Goal: Task Accomplishment & Management: Use online tool/utility

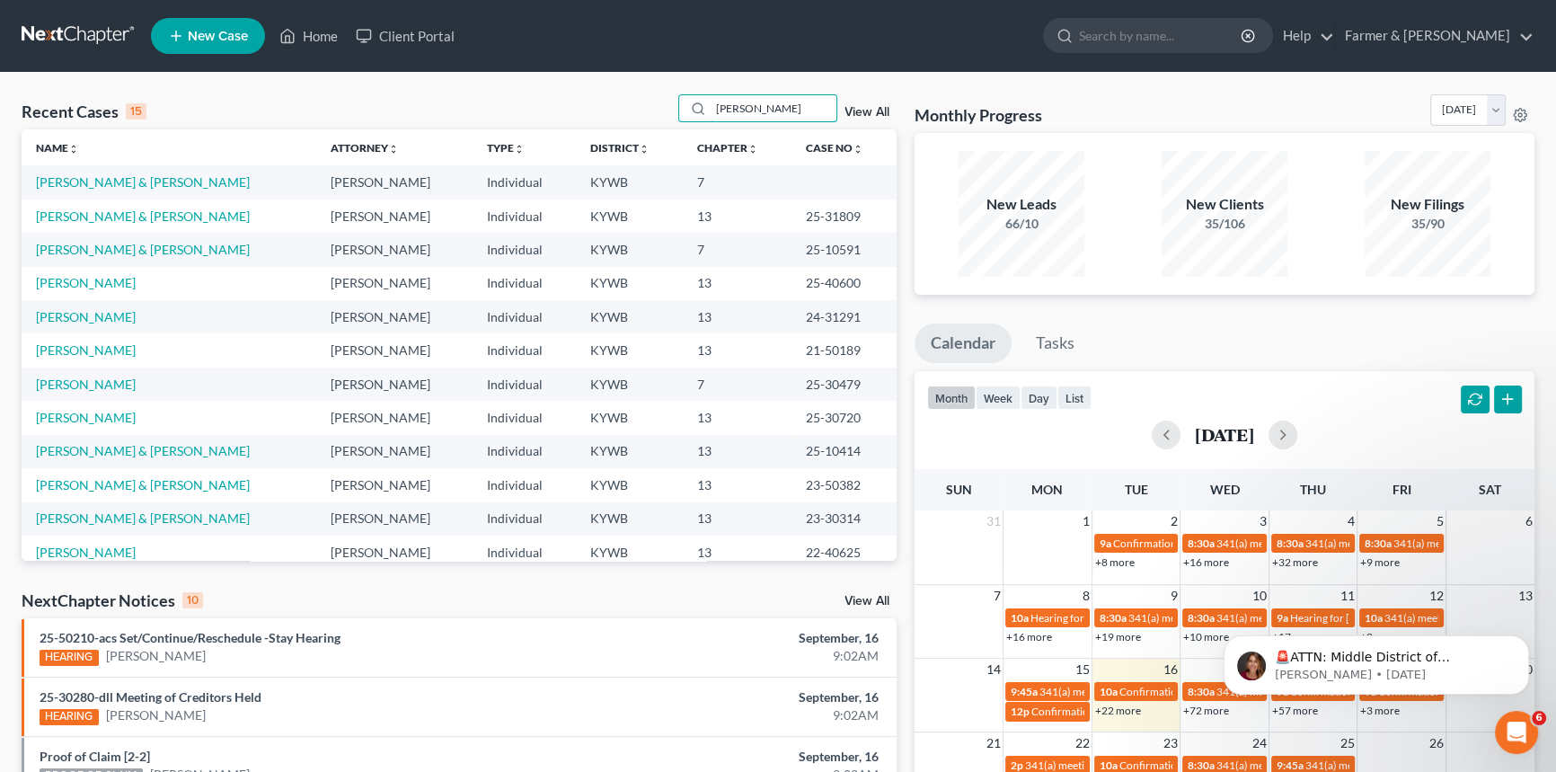
drag, startPoint x: 749, startPoint y: 107, endPoint x: 656, endPoint y: 117, distance: 93.1
click at [656, 117] on div "Recent Cases 15 [PERSON_NAME] View All" at bounding box center [459, 111] width 875 height 35
type input "[PERSON_NAME]"
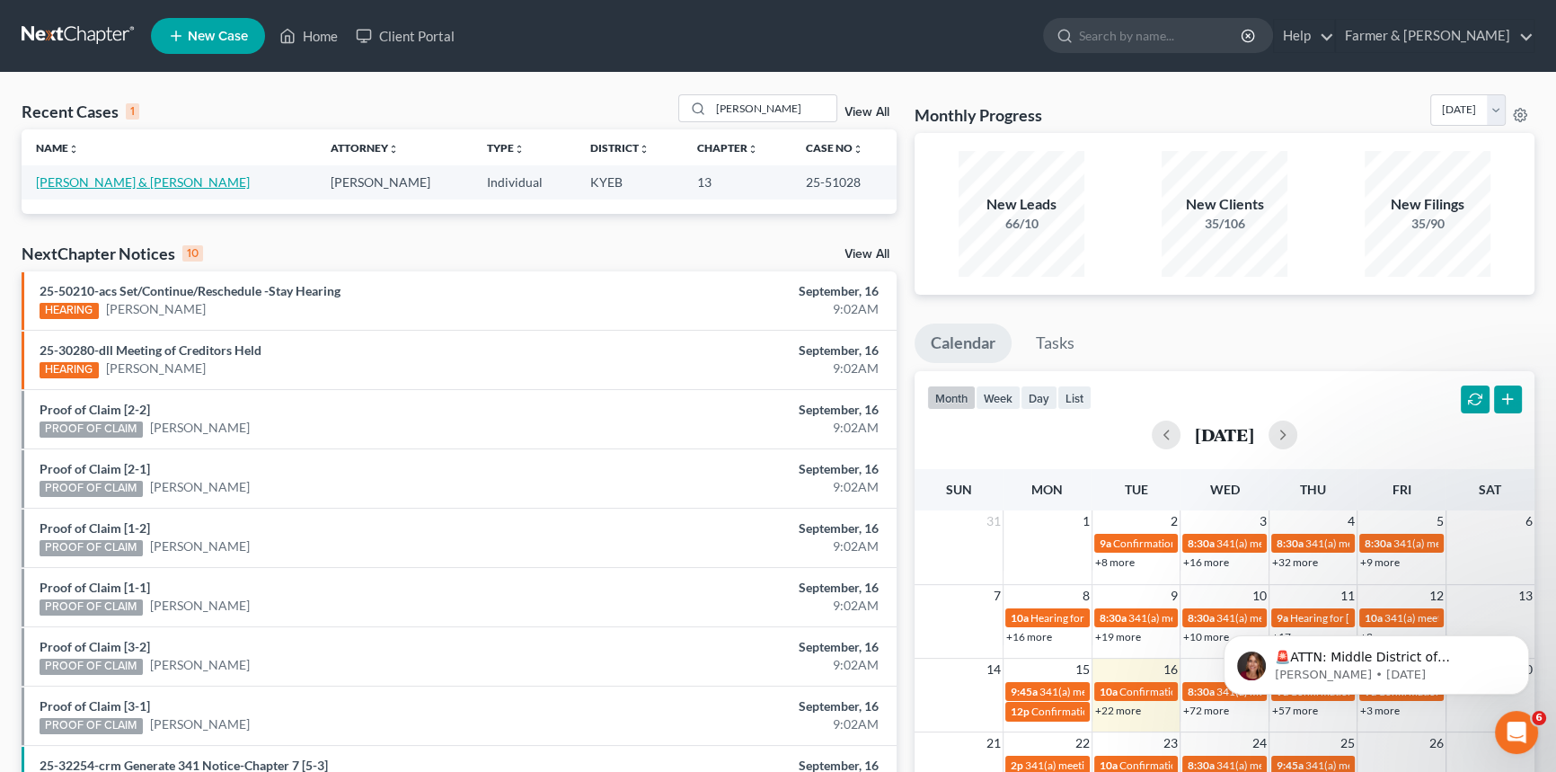
click at [144, 182] on link "[PERSON_NAME] & [PERSON_NAME]" at bounding box center [143, 181] width 214 height 15
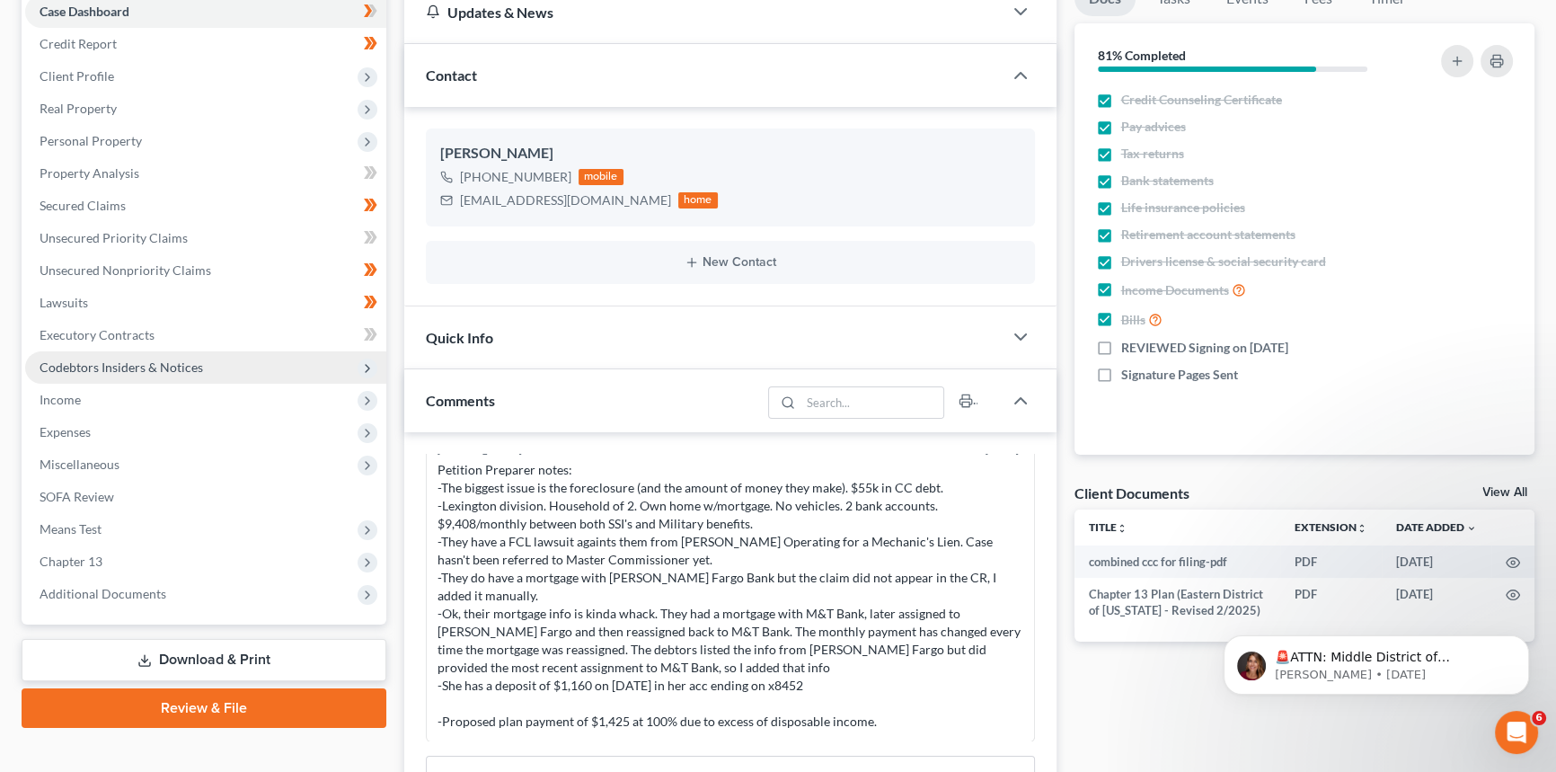
scroll to position [163, 0]
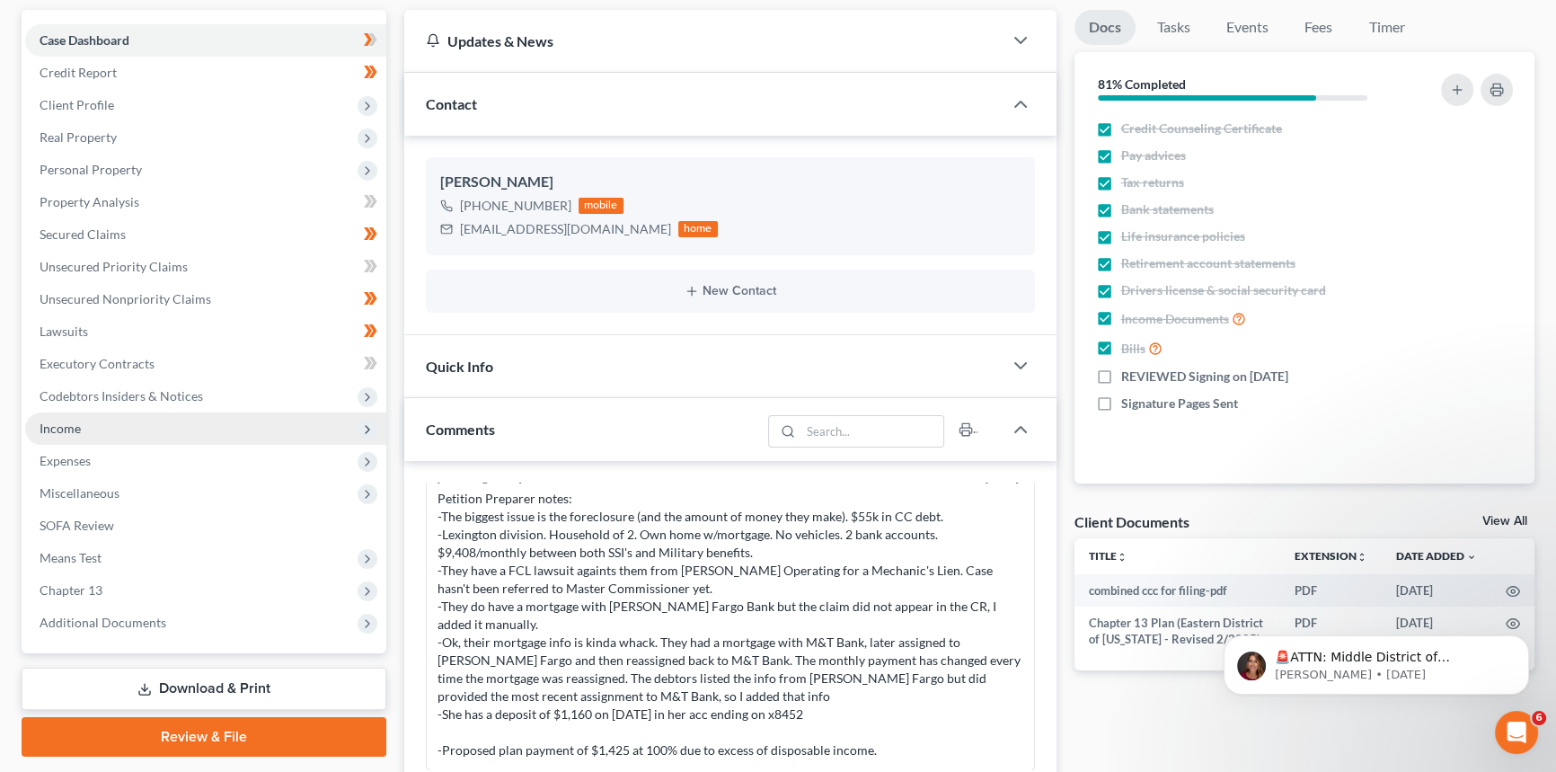
click at [118, 429] on span "Income" at bounding box center [205, 428] width 361 height 32
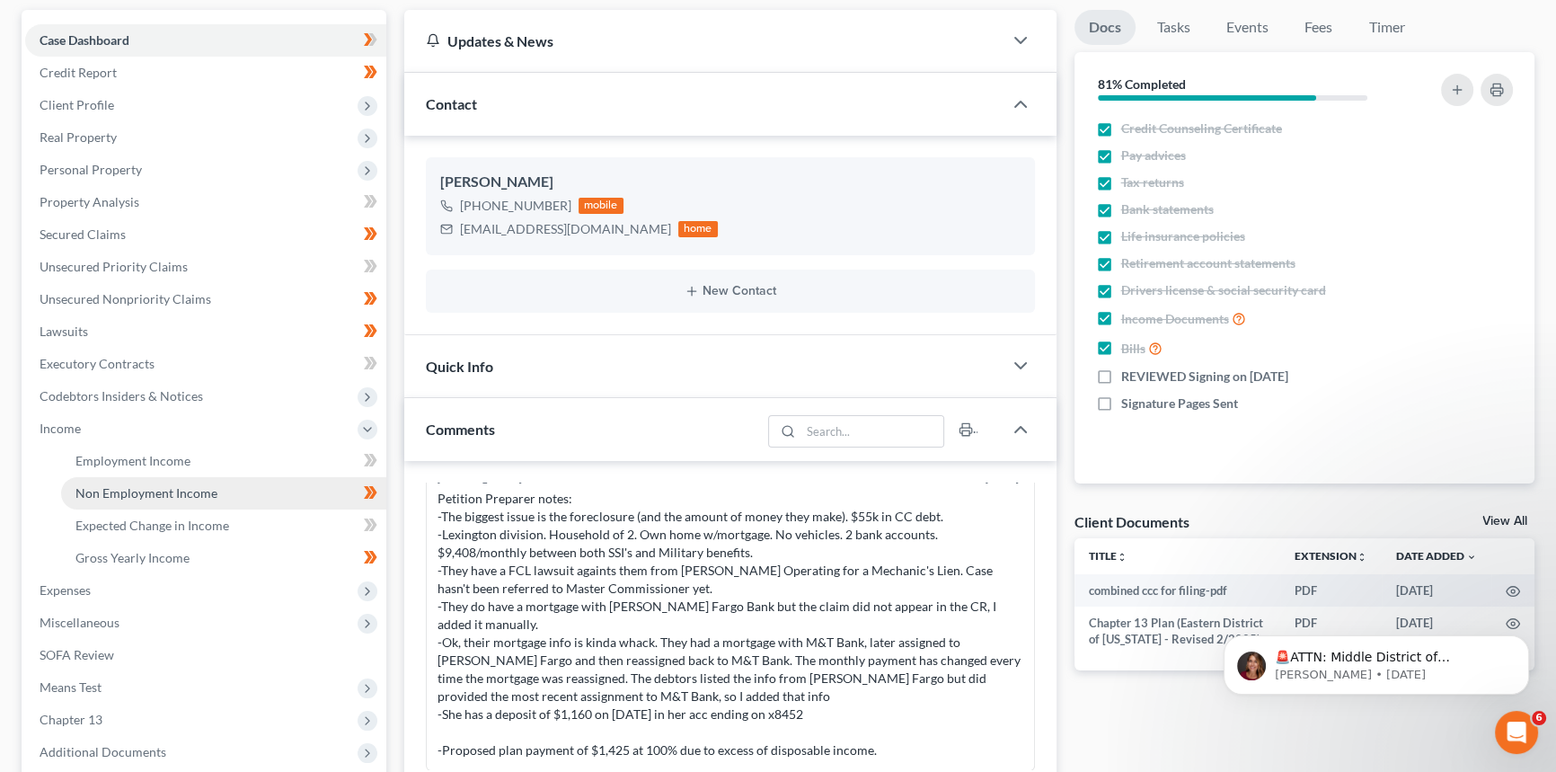
click at [134, 488] on span "Non Employment Income" at bounding box center [146, 492] width 142 height 15
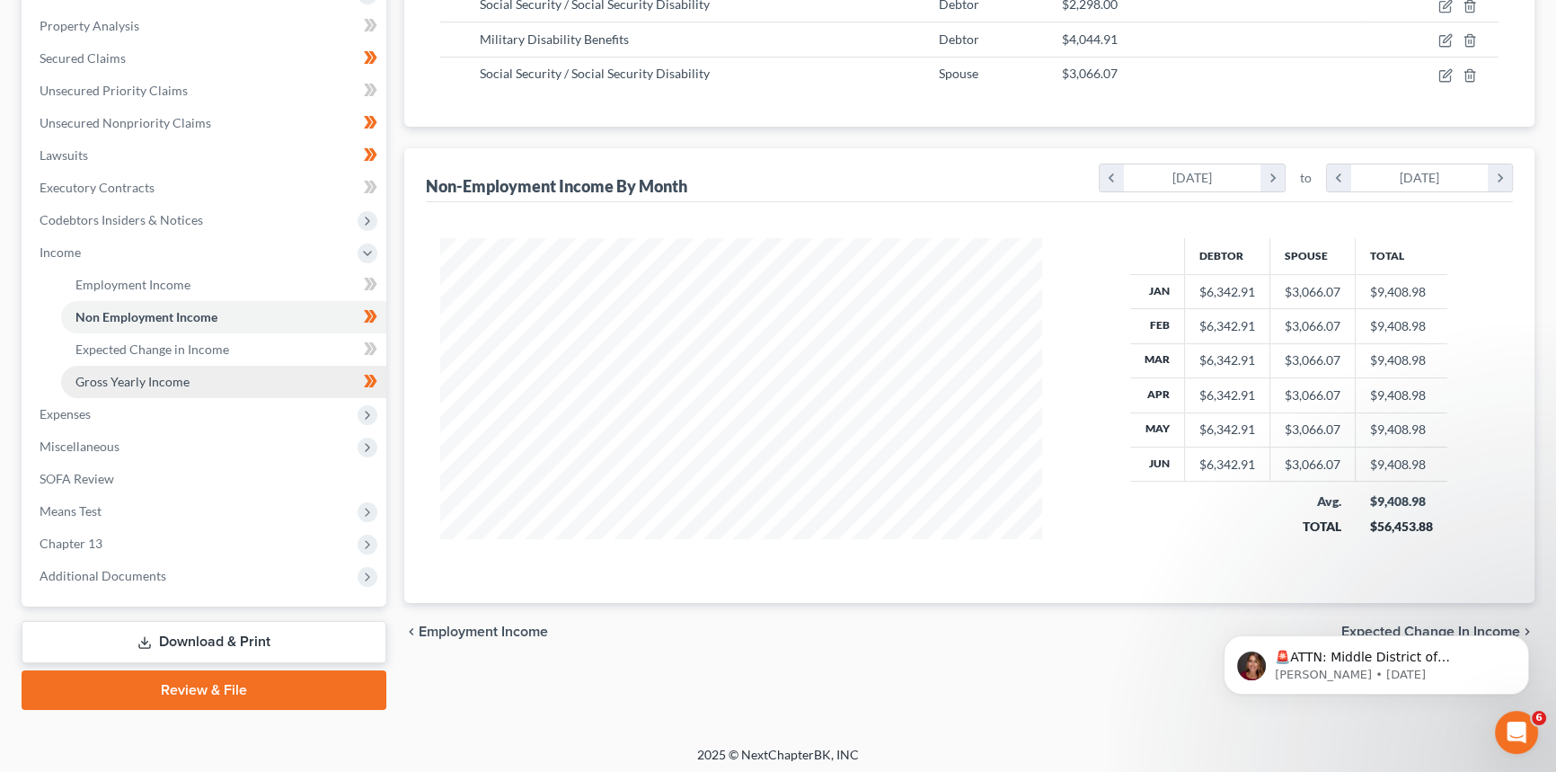
scroll to position [342, 0]
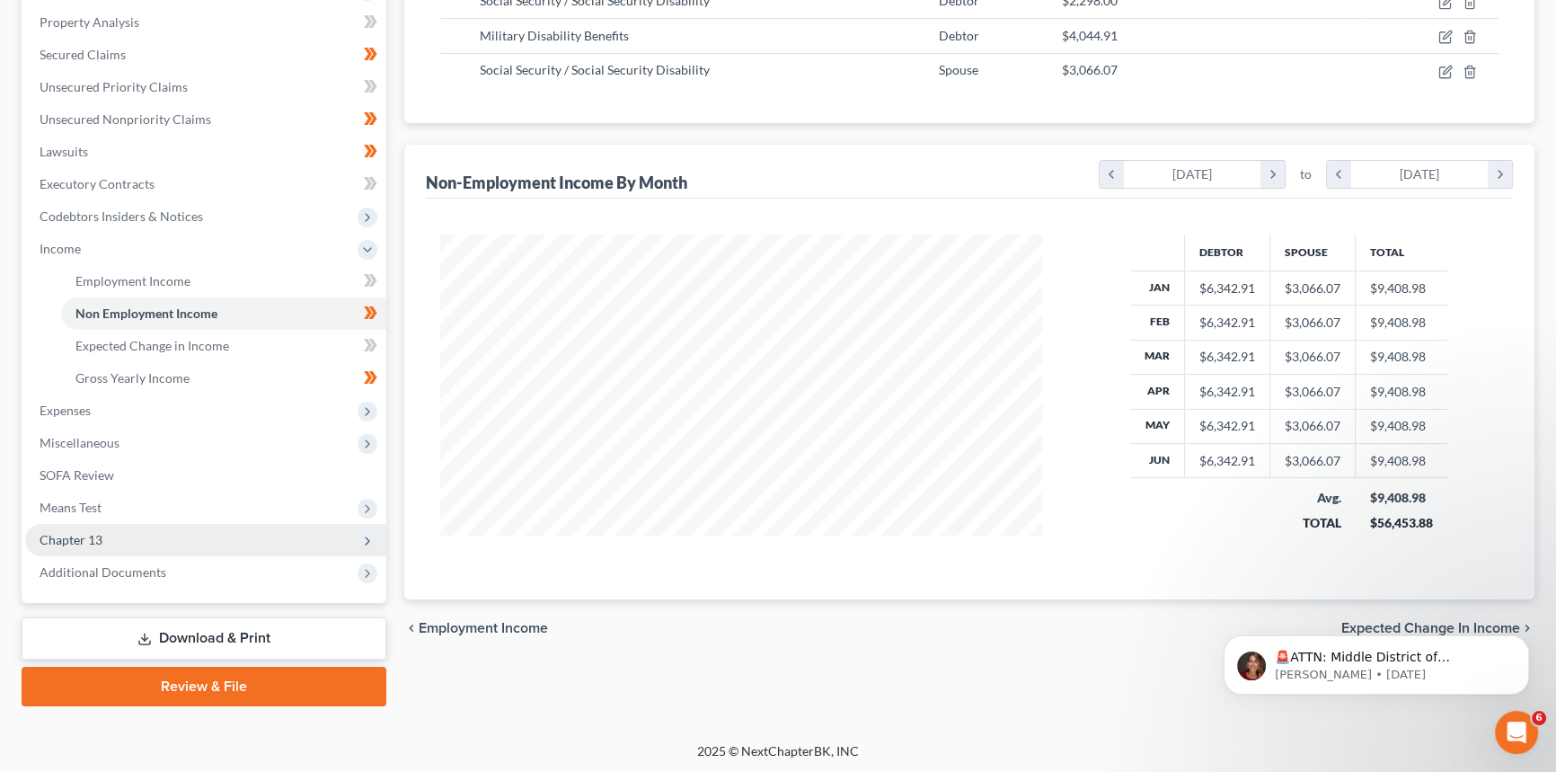
click at [179, 533] on span "Chapter 13" at bounding box center [205, 540] width 361 height 32
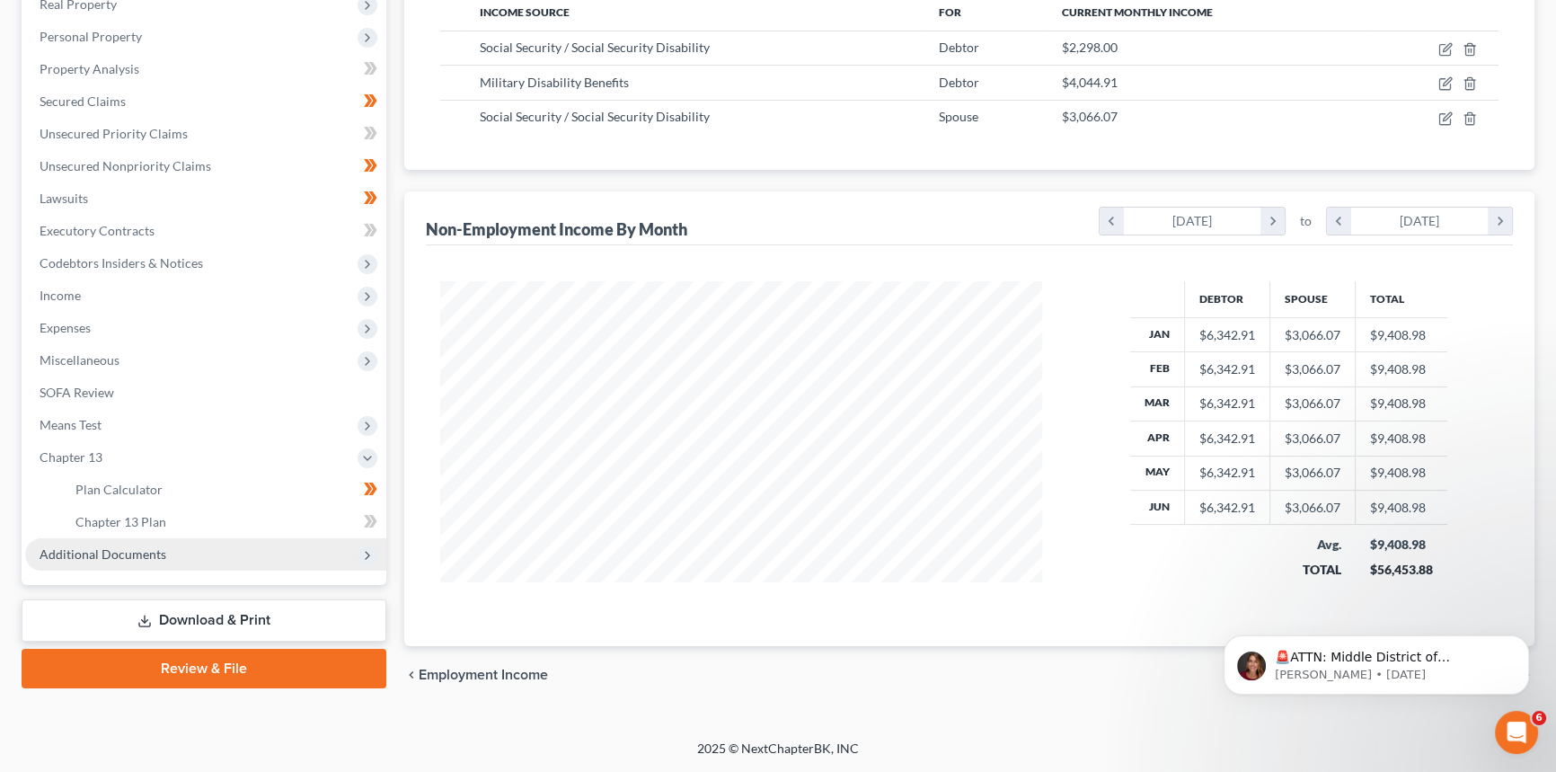
scroll to position [293, 0]
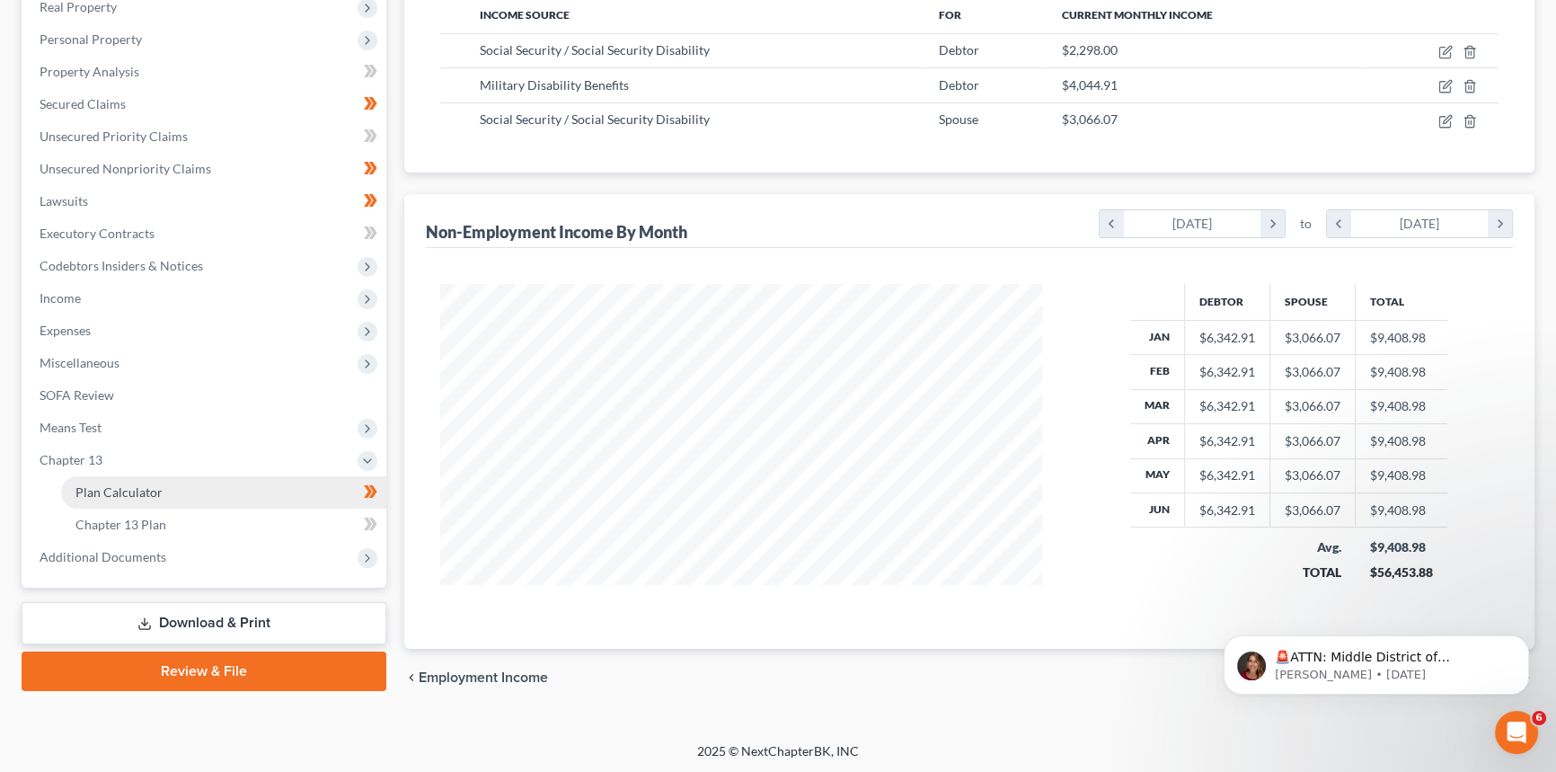
click at [163, 497] on link "Plan Calculator" at bounding box center [223, 492] width 325 height 32
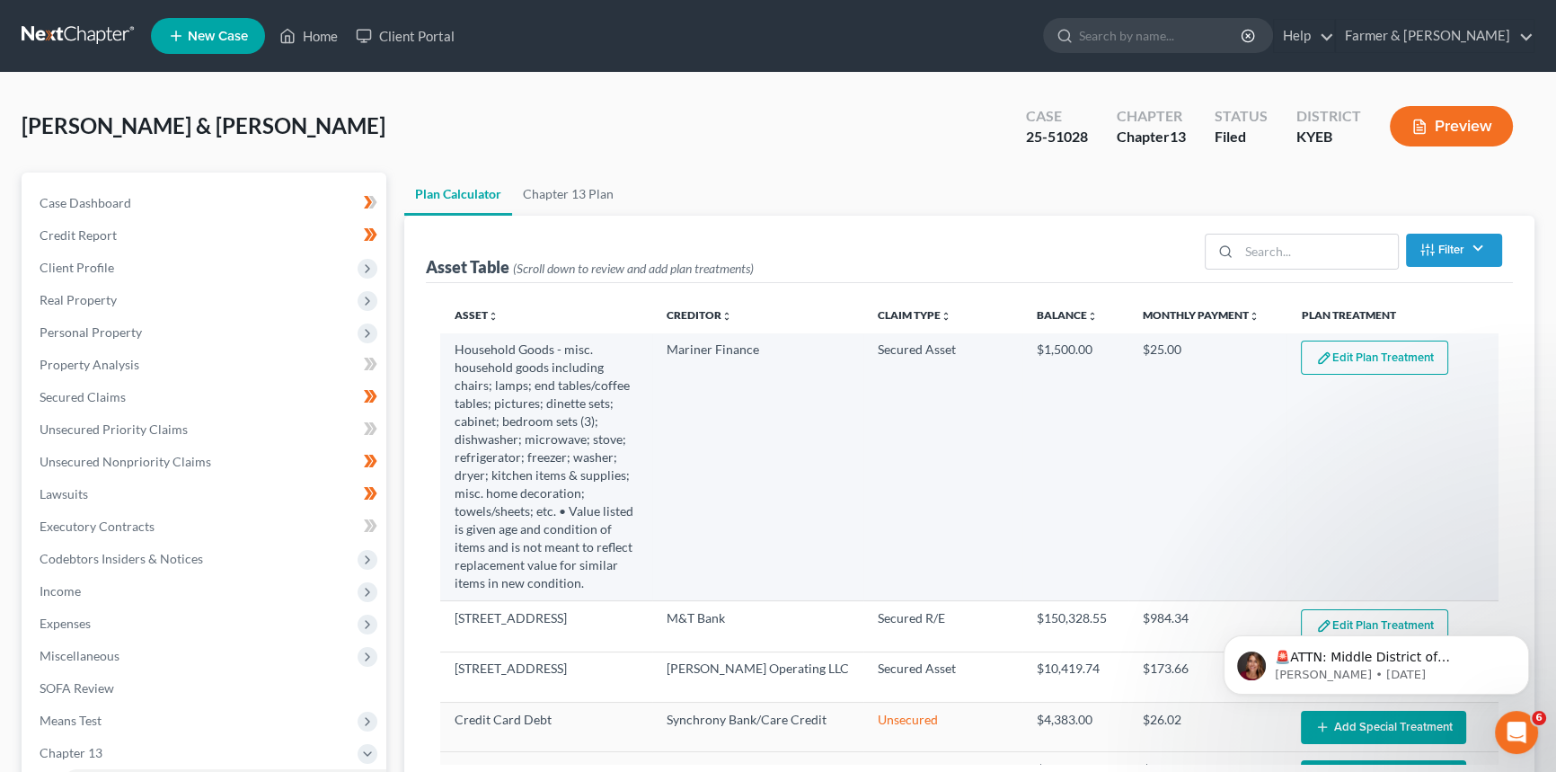
select select "59"
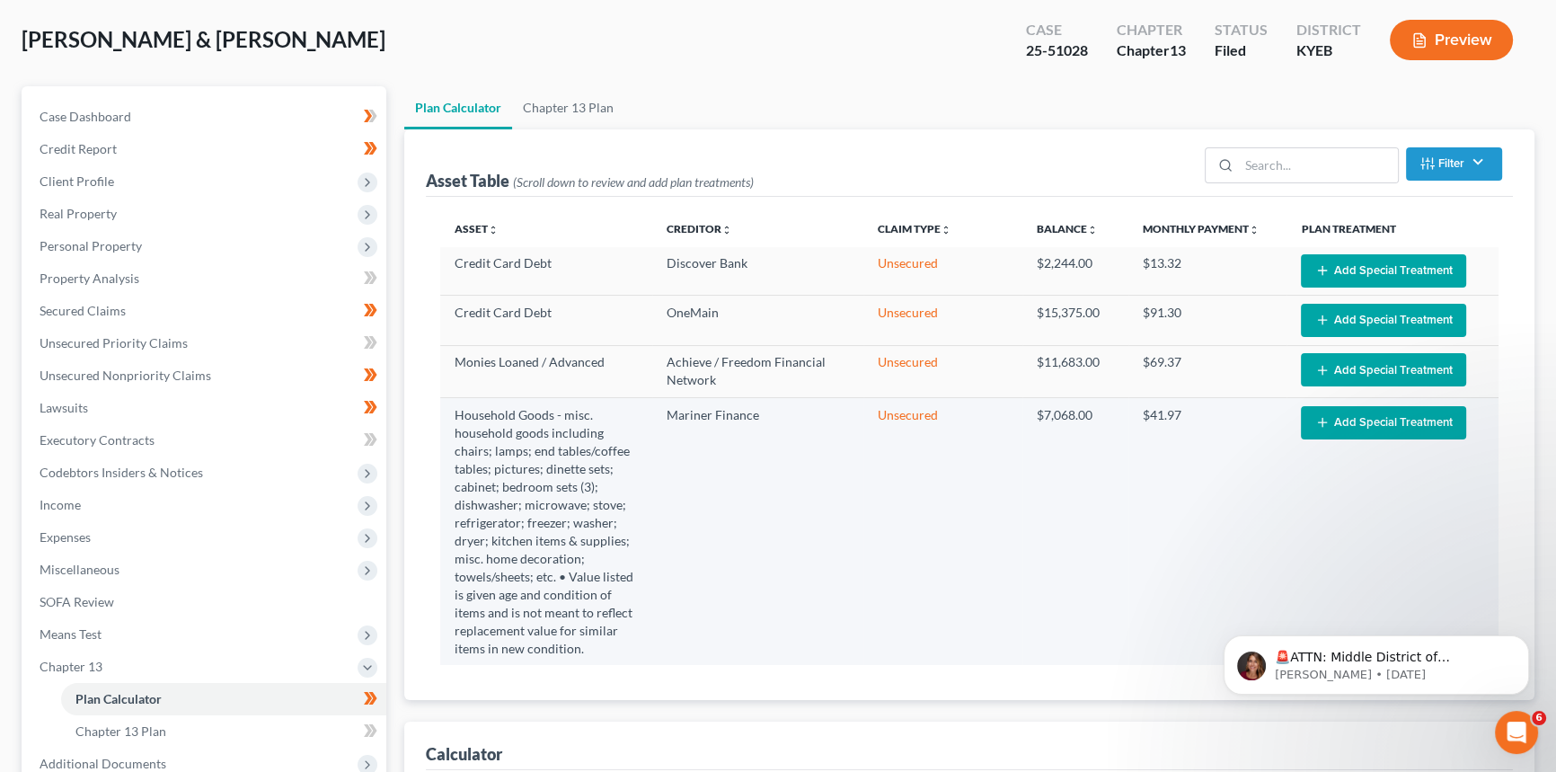
scroll to position [244, 0]
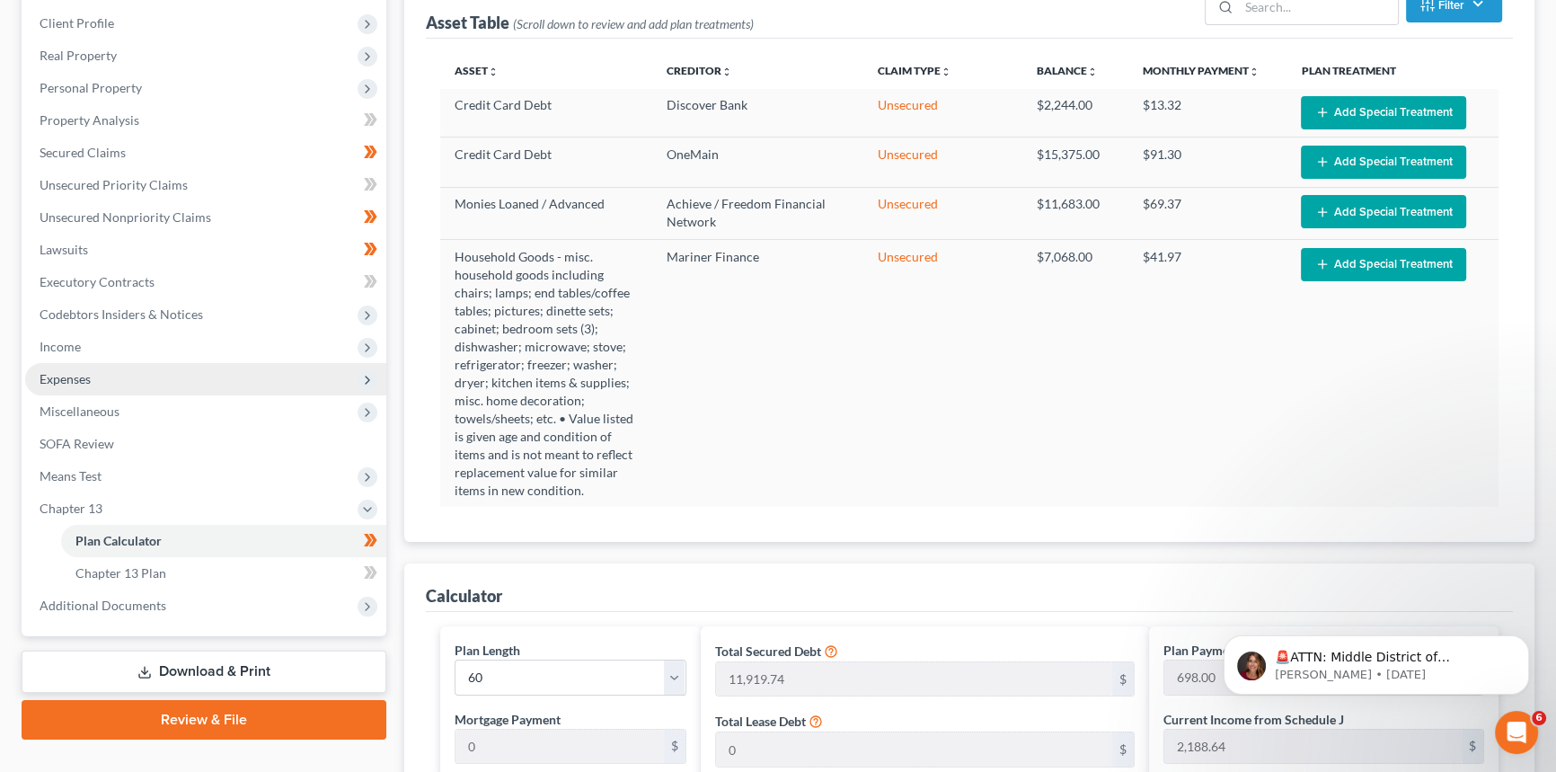
click at [123, 377] on span "Expenses" at bounding box center [205, 379] width 361 height 32
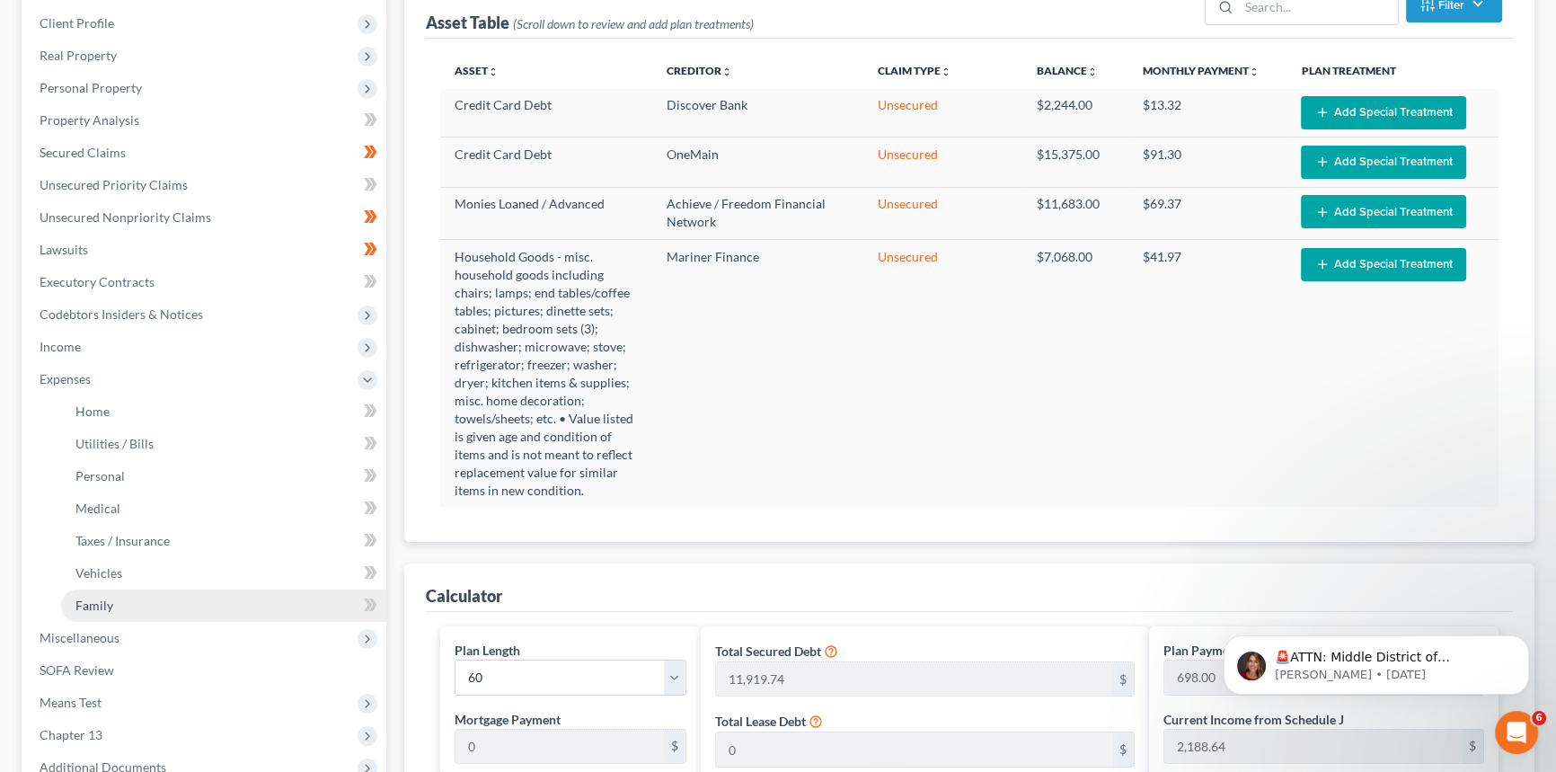
click at [91, 598] on span "Family" at bounding box center [94, 605] width 38 height 15
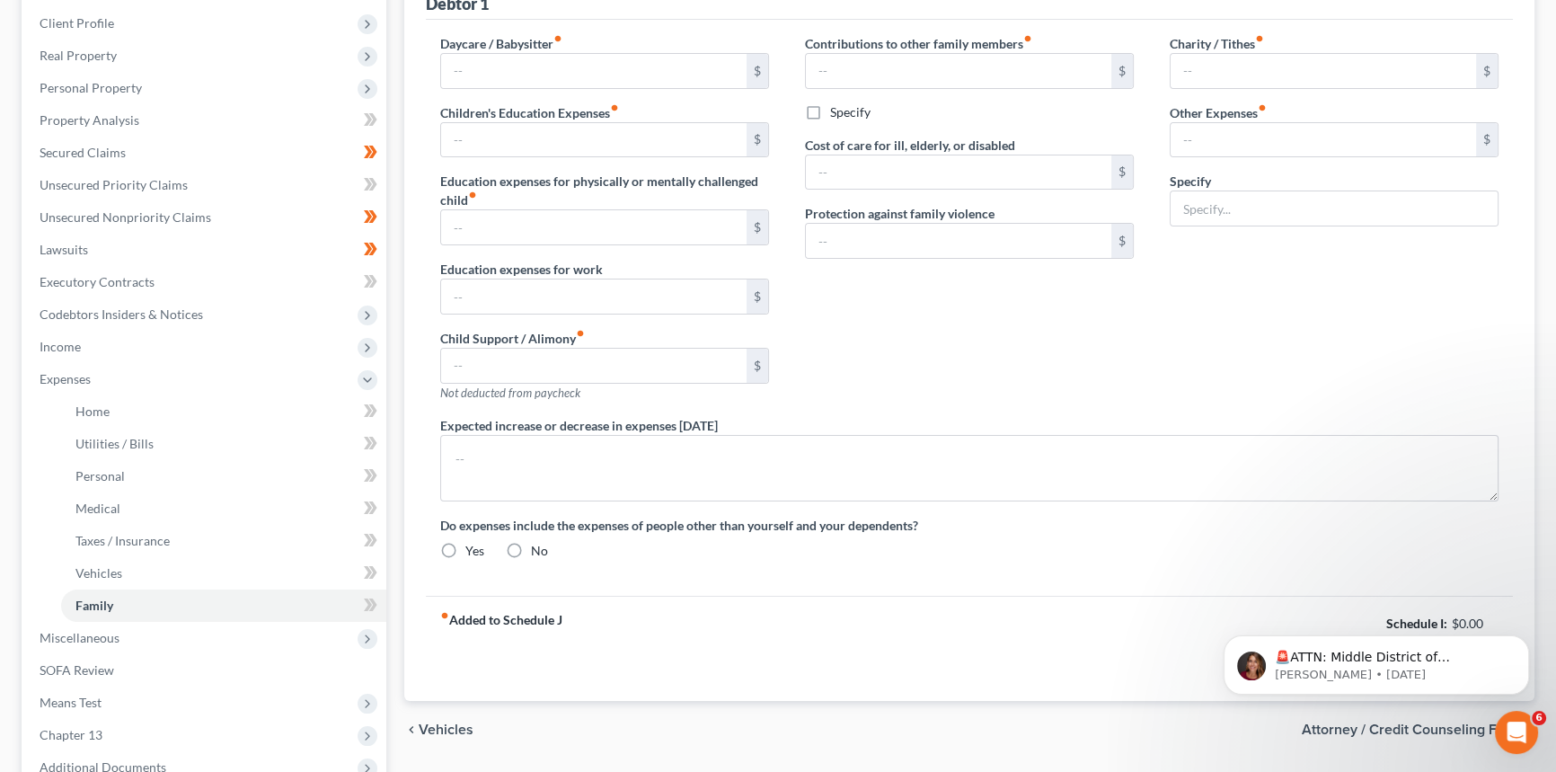
type input "0.00"
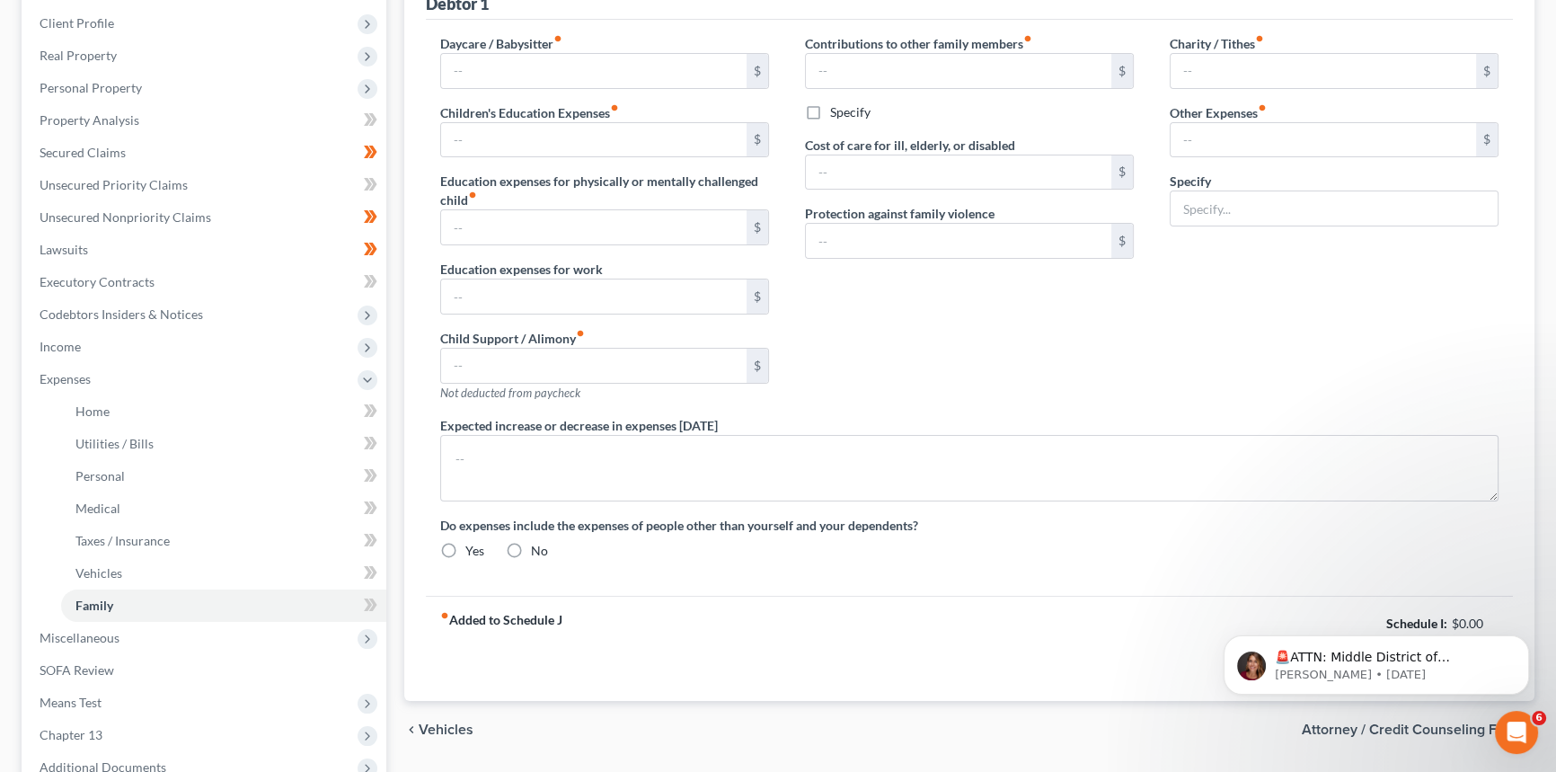
type input "0.00"
type input "300.00"
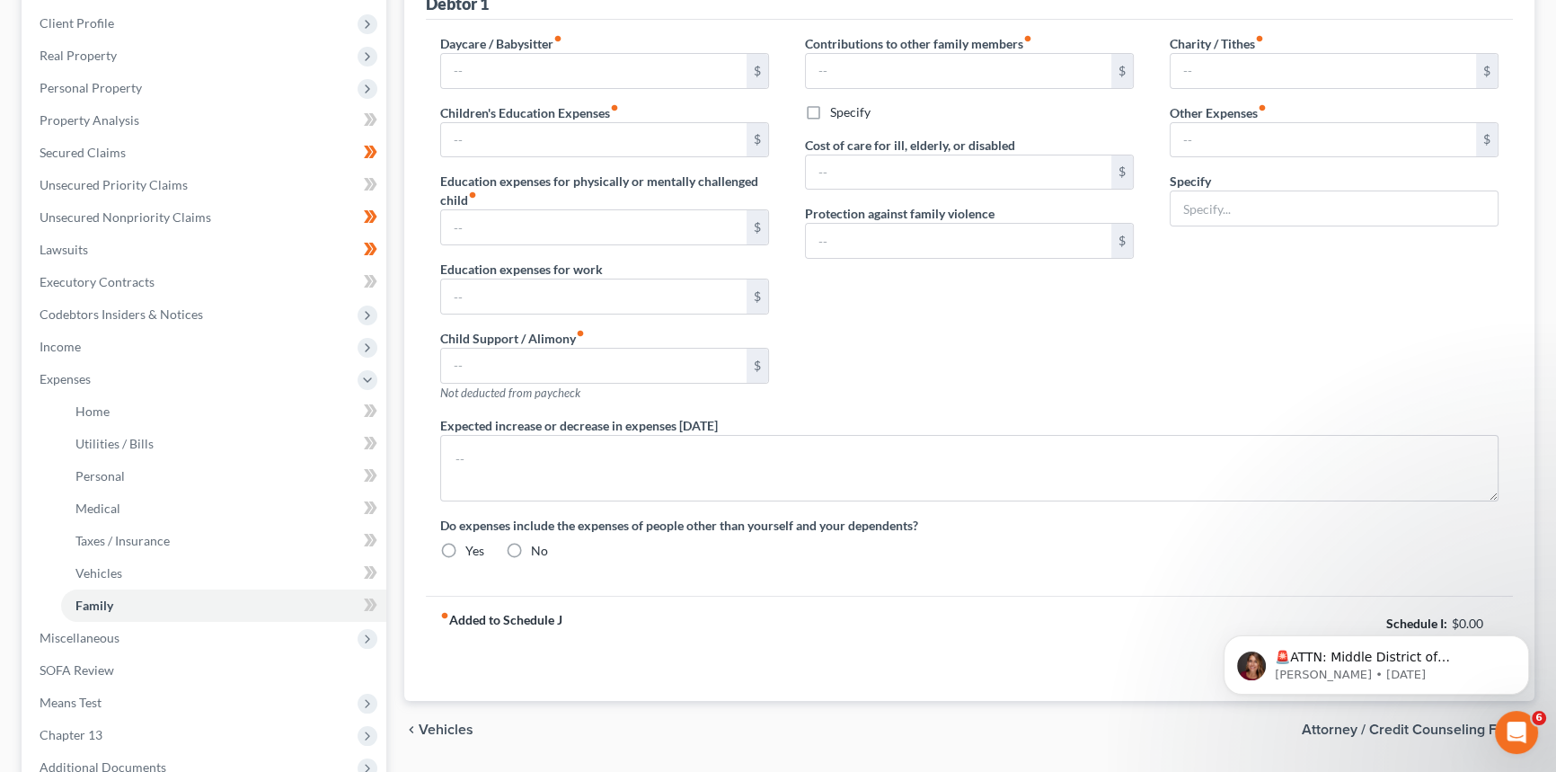
type input "Money provided to granddaughter for caring for them, driving them to and from a…"
type textarea "100% of Debtors' household income stems from SSI and Military Disability Benefi…"
radio input "true"
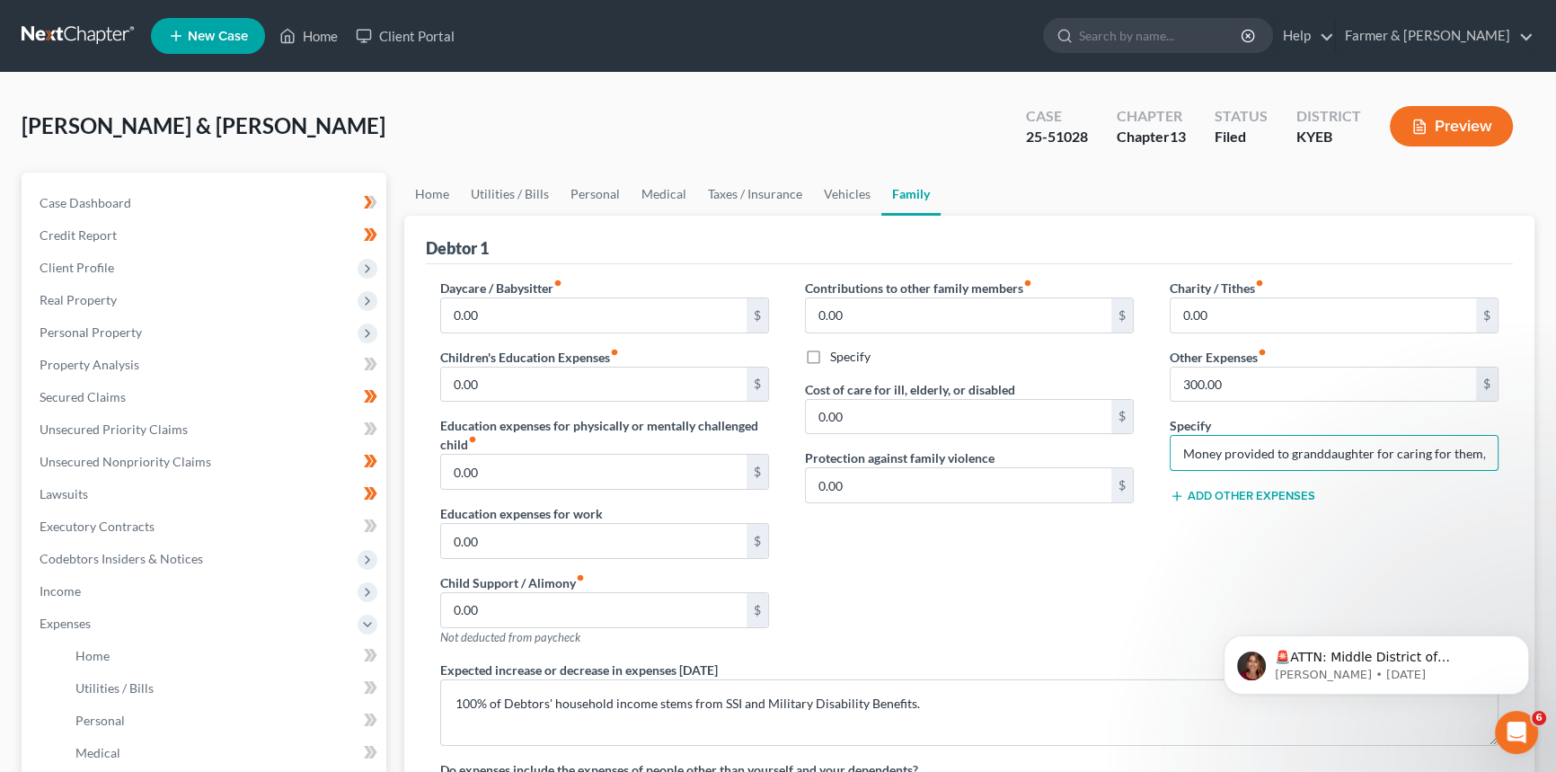
drag, startPoint x: 1183, startPoint y: 453, endPoint x: 1048, endPoint y: 455, distance: 134.8
click at [1049, 455] on div "Daycare / Babysitter fiber_manual_record 0.00 $ Children's Education Expenses f…" at bounding box center [969, 549] width 1095 height 540
click at [1217, 454] on input "Money provided to granddaughter for caring for them, driving them to and from a…" at bounding box center [1334, 453] width 327 height 34
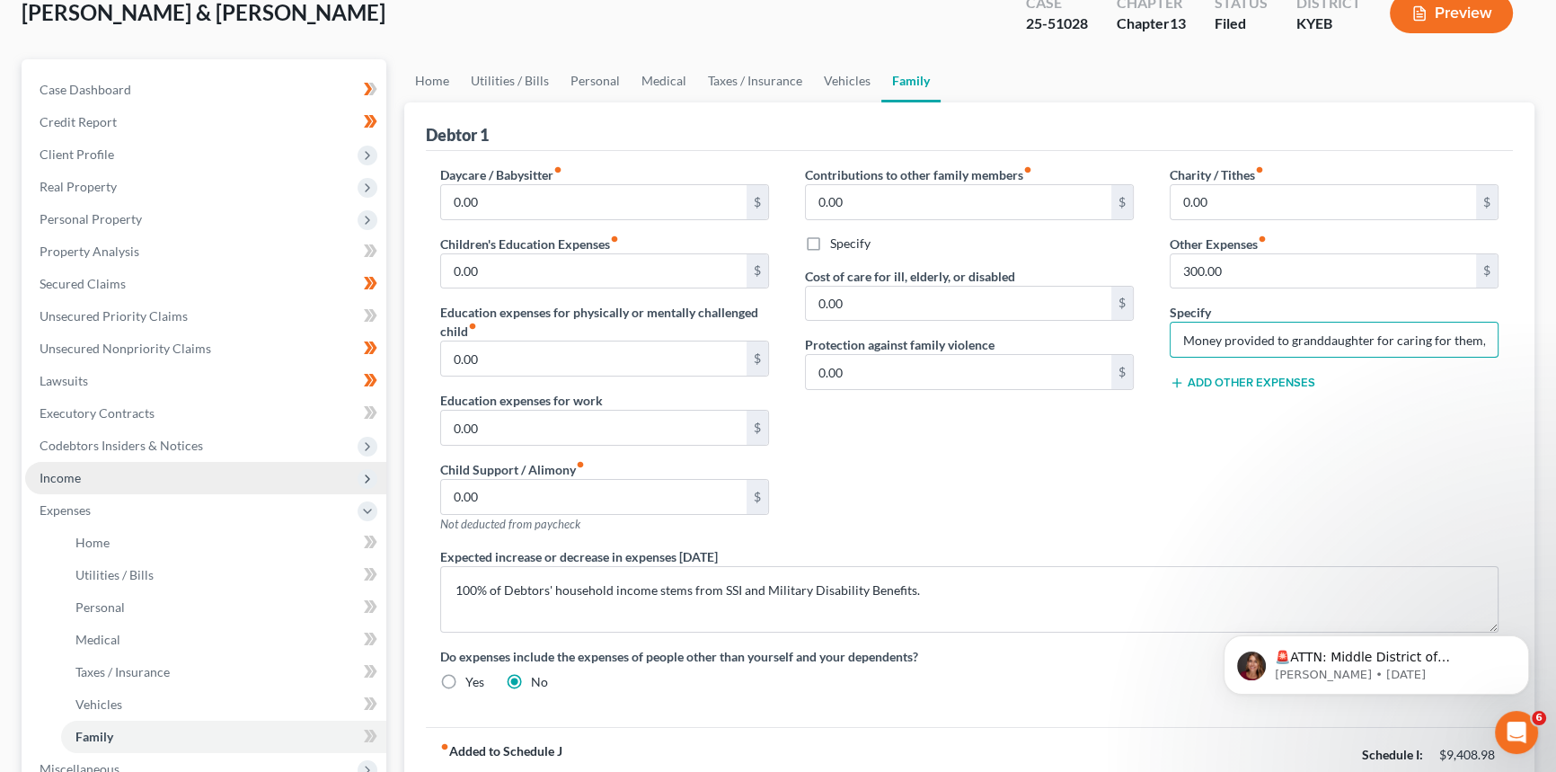
scroll to position [359, 0]
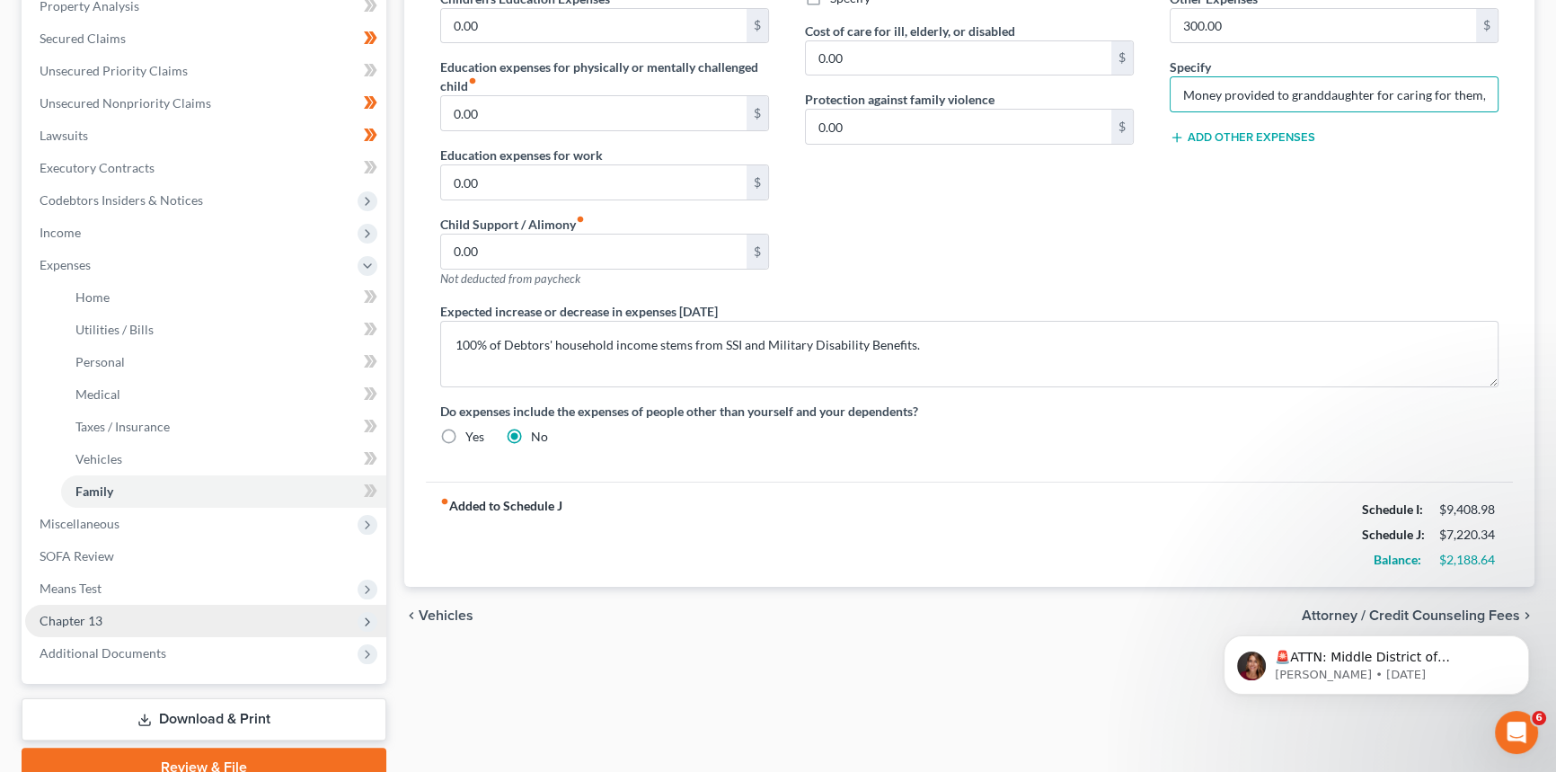
click at [92, 619] on span "Chapter 13" at bounding box center [71, 620] width 63 height 15
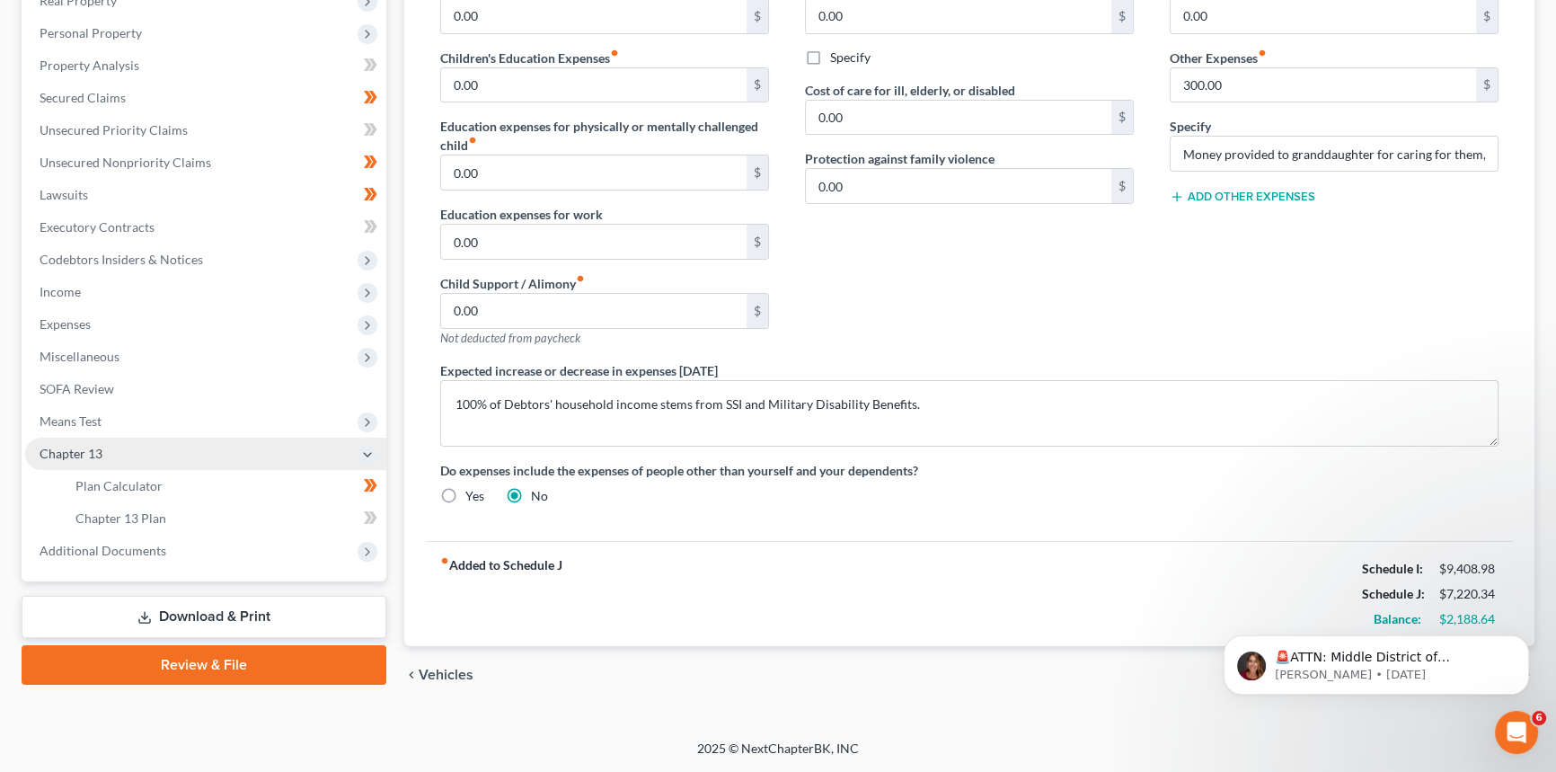
scroll to position [297, 0]
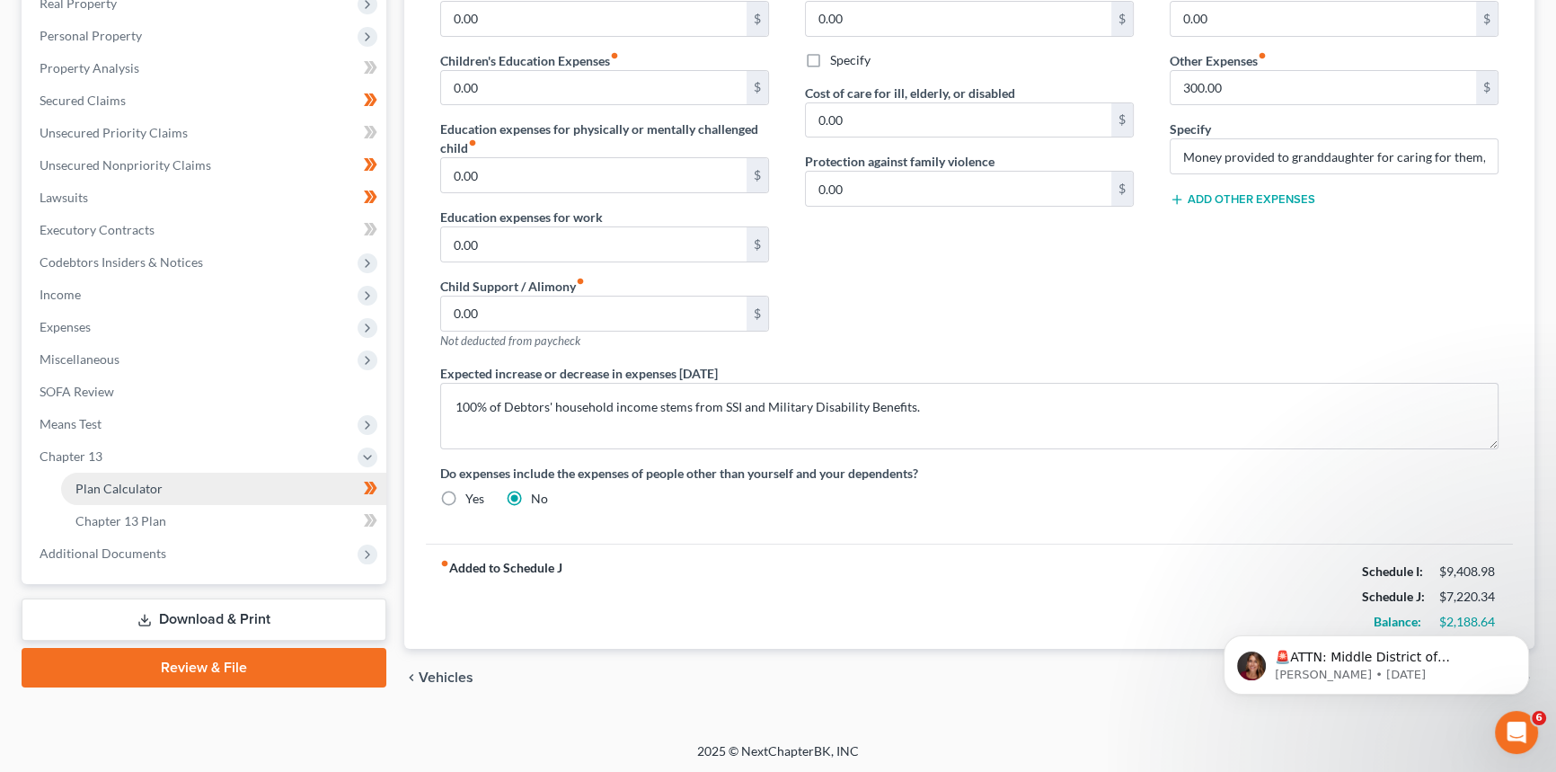
click at [102, 486] on span "Plan Calculator" at bounding box center [118, 488] width 87 height 15
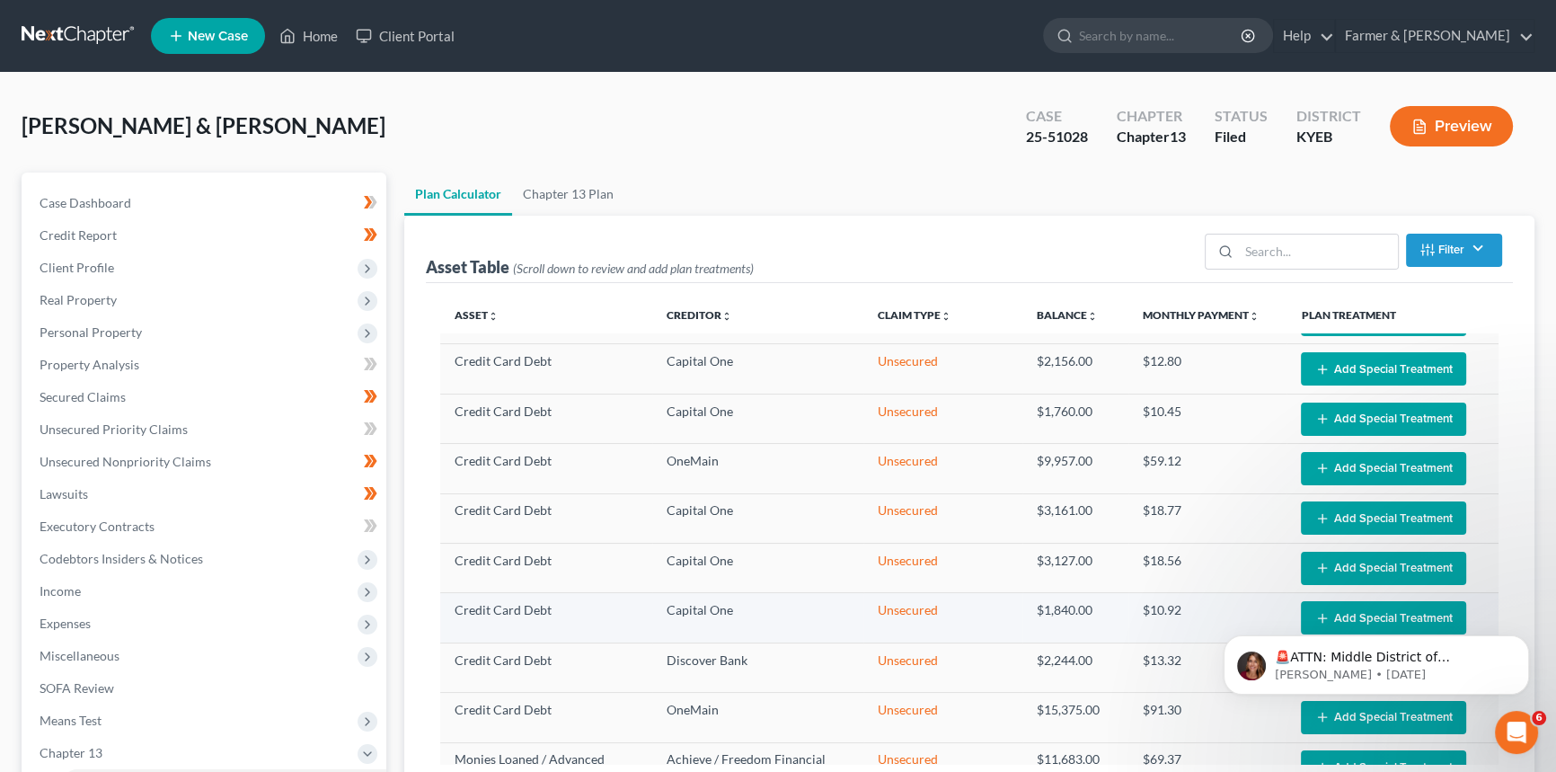
select select "59"
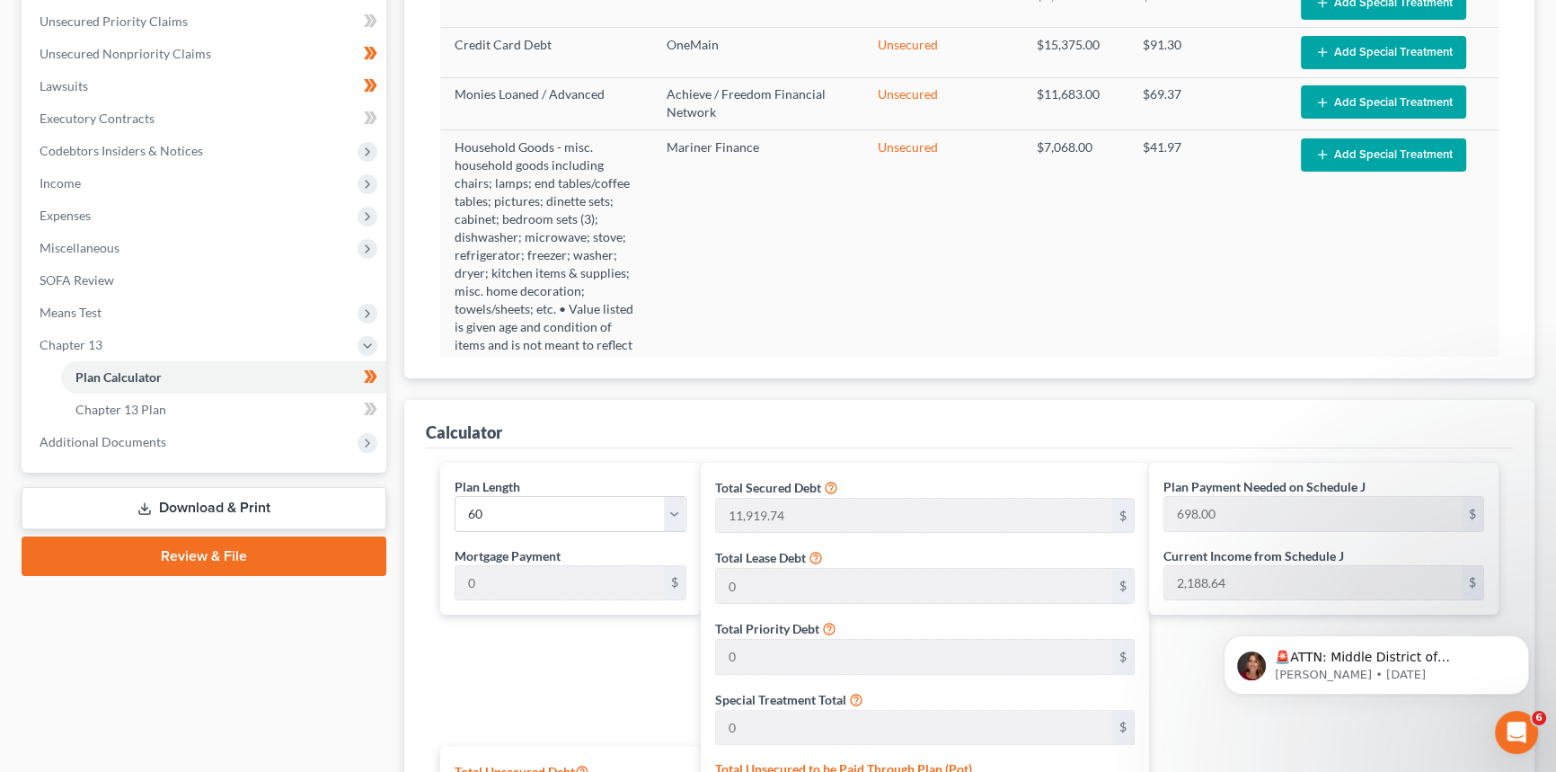
scroll to position [637, 0]
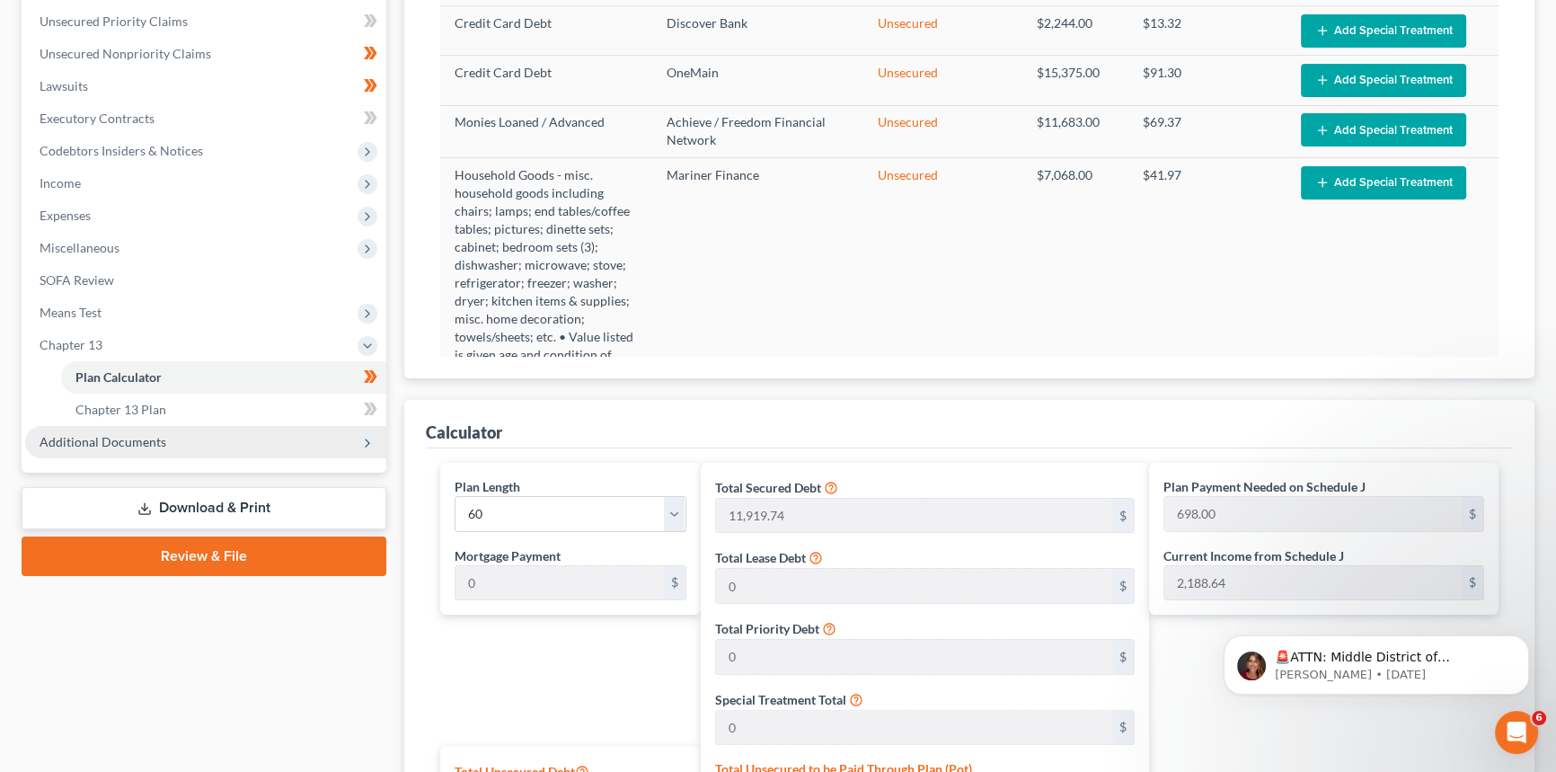
click at [96, 440] on span "Additional Documents" at bounding box center [103, 441] width 127 height 15
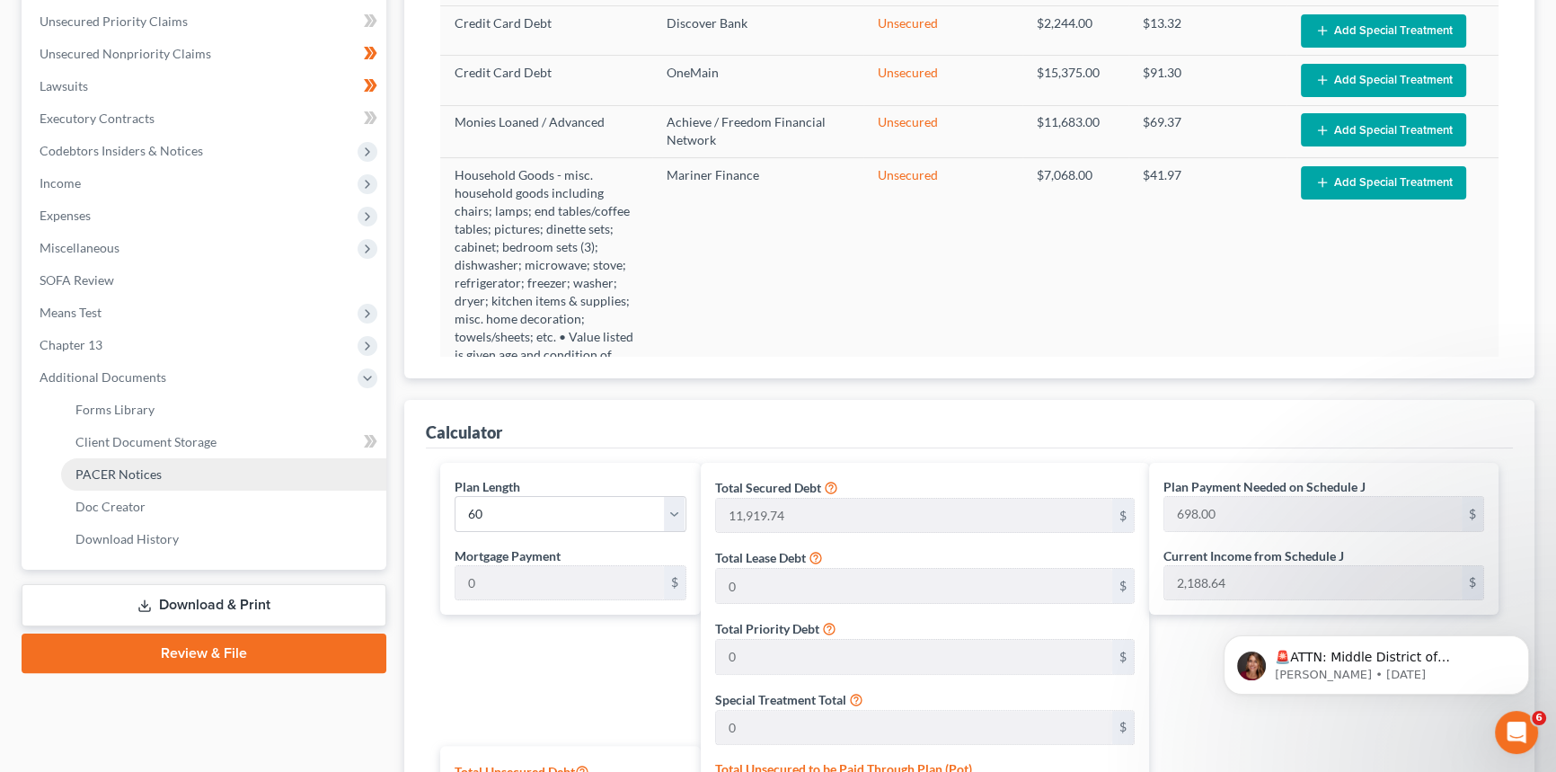
click at [105, 483] on link "PACER Notices" at bounding box center [223, 474] width 325 height 32
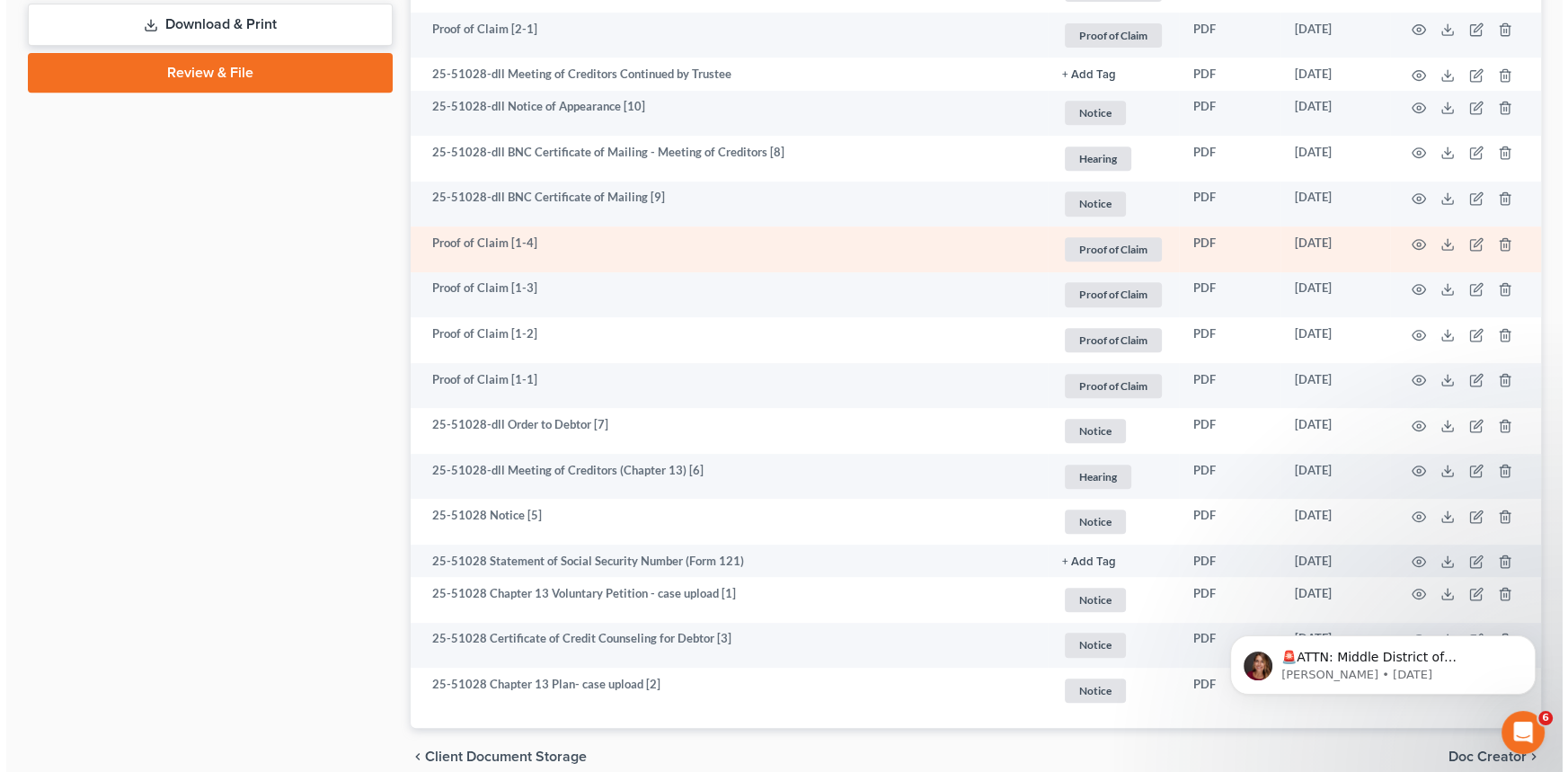
scroll to position [1068, 0]
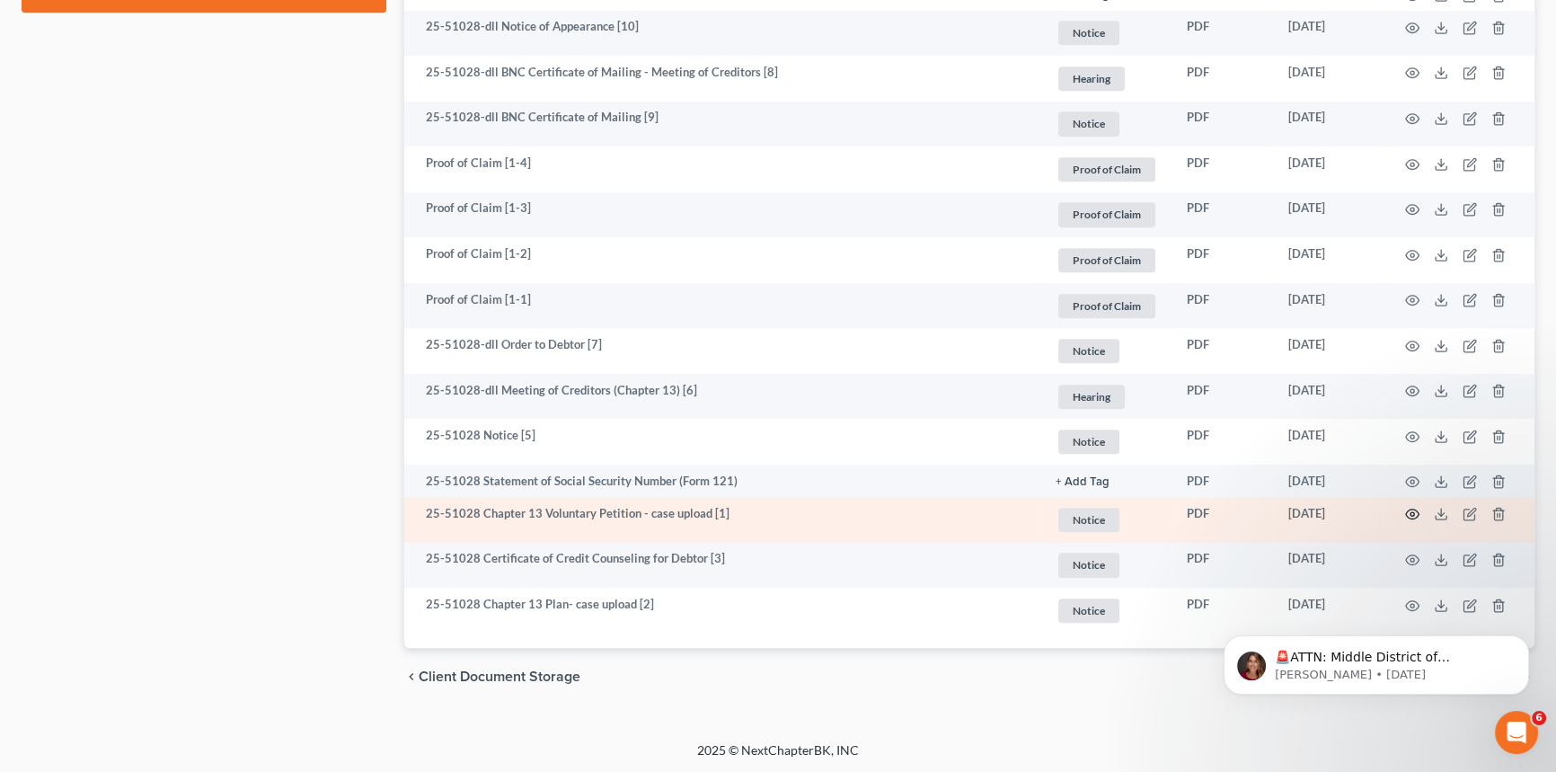
click at [1414, 512] on circle "button" at bounding box center [1413, 514] width 4 height 4
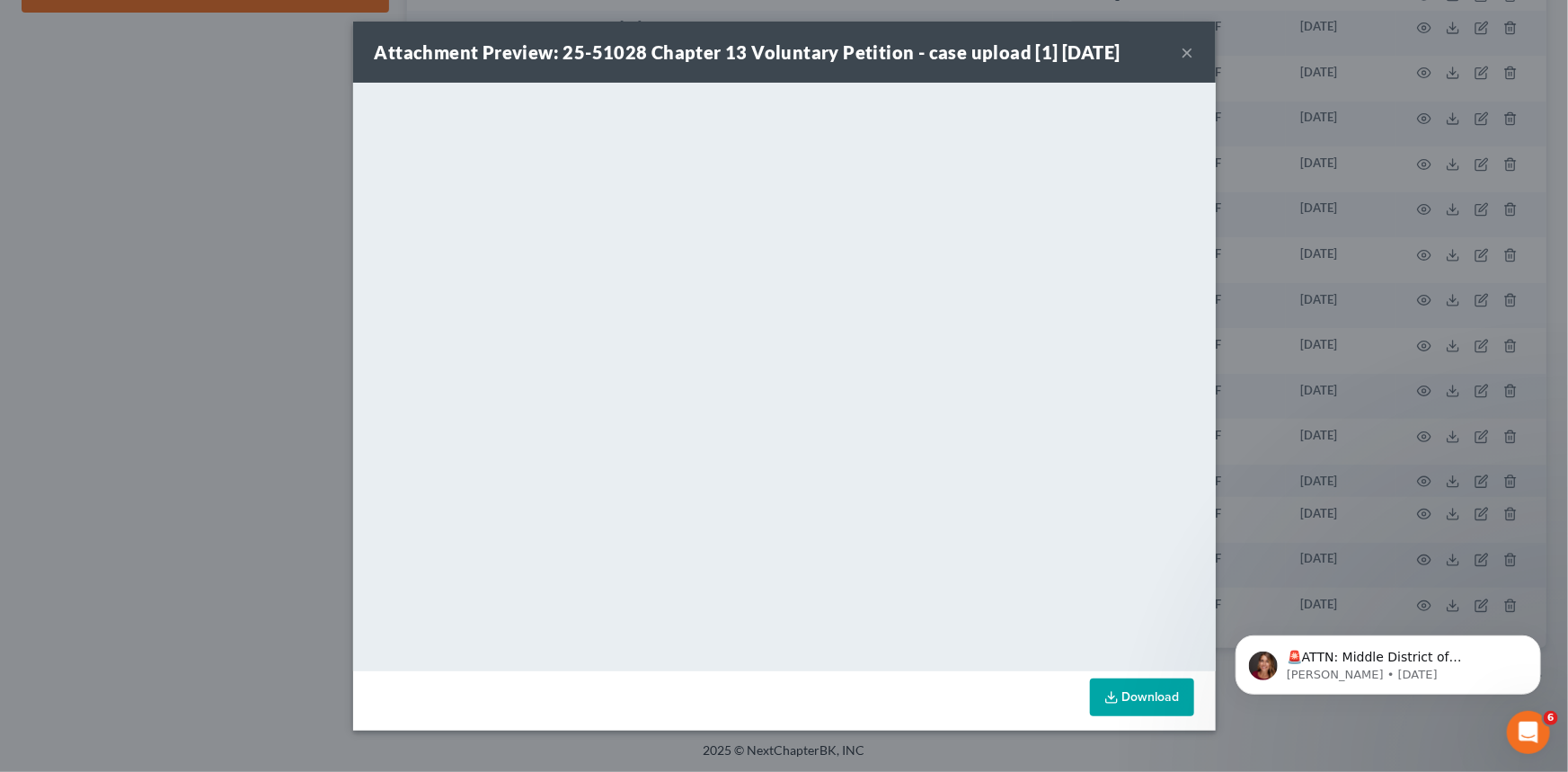
click at [1184, 53] on button "×" at bounding box center [1188, 52] width 13 height 22
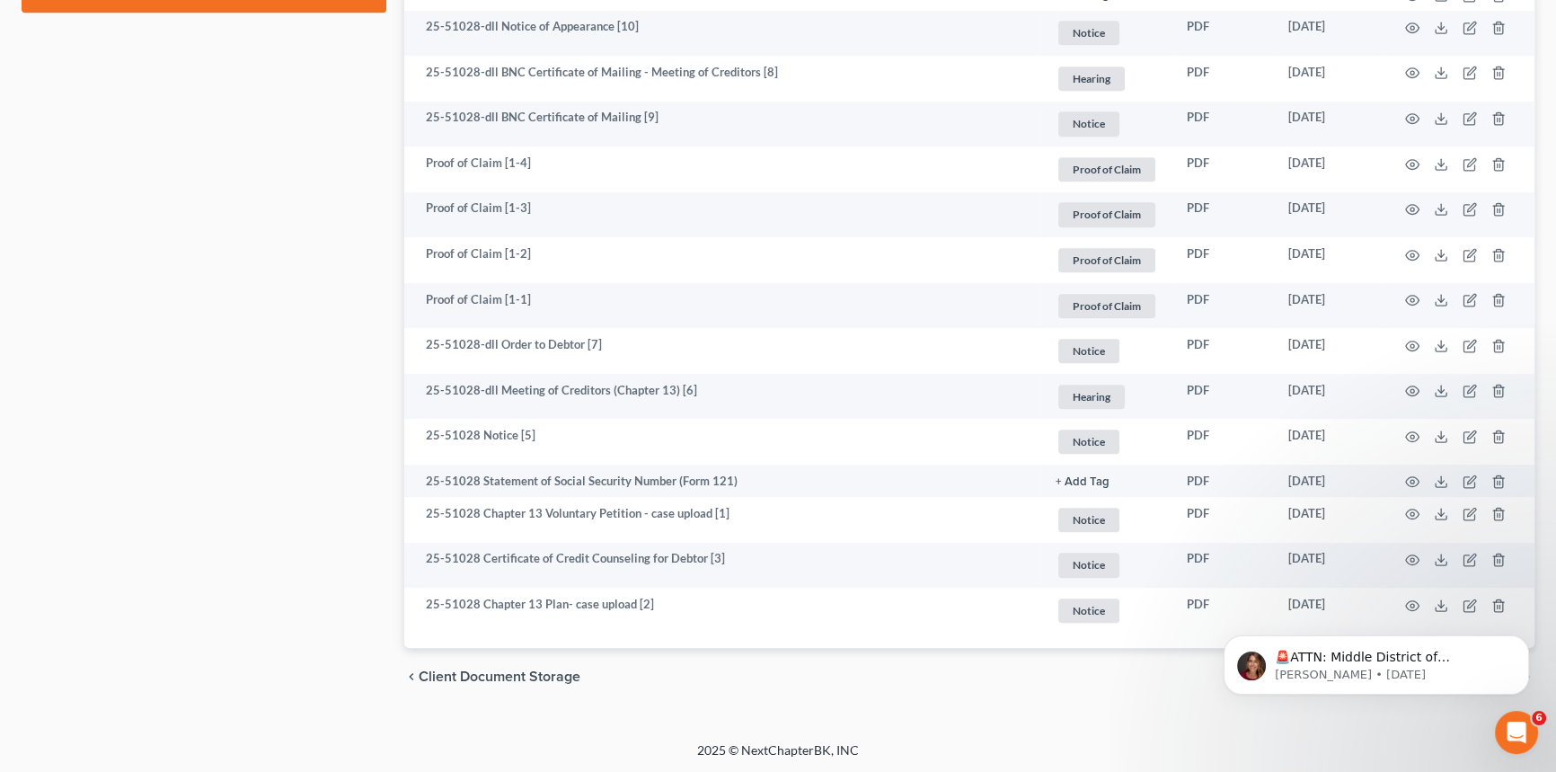
click at [1402, 605] on body "🚨ATTN: Middle District of [US_STATE] The court has added a new Credit Counselin…" at bounding box center [1376, 660] width 345 height 111
click at [1401, 601] on html "🚨ATTN: Middle District of [US_STATE] The court has added a new Credit Counselin…" at bounding box center [1376, 661] width 359 height 126
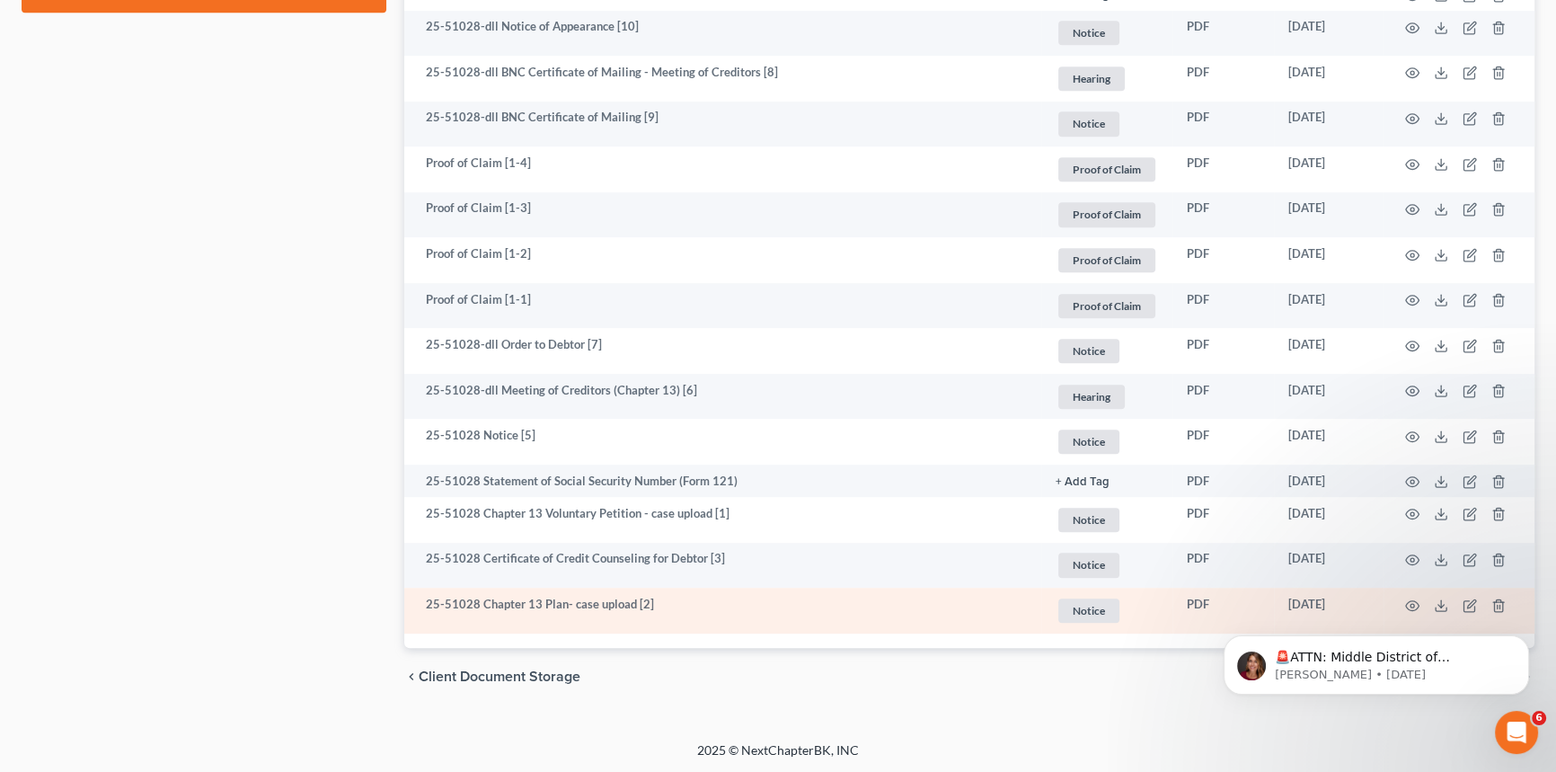
click at [568, 606] on td "25-51028 Chapter 13 Plan- case upload [2]" at bounding box center [722, 611] width 637 height 46
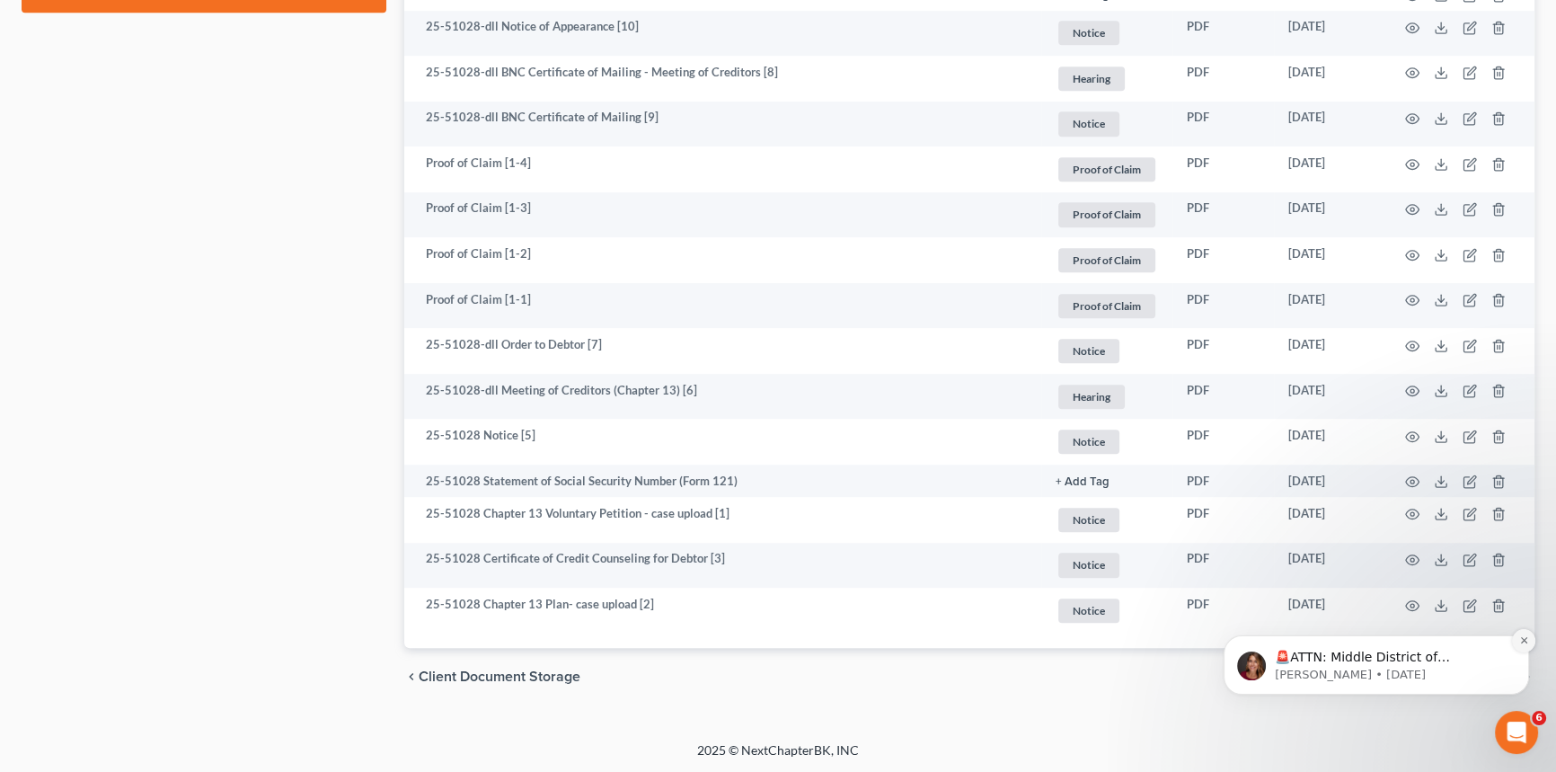
click at [1523, 638] on icon "Dismiss notification" at bounding box center [1525, 640] width 10 height 10
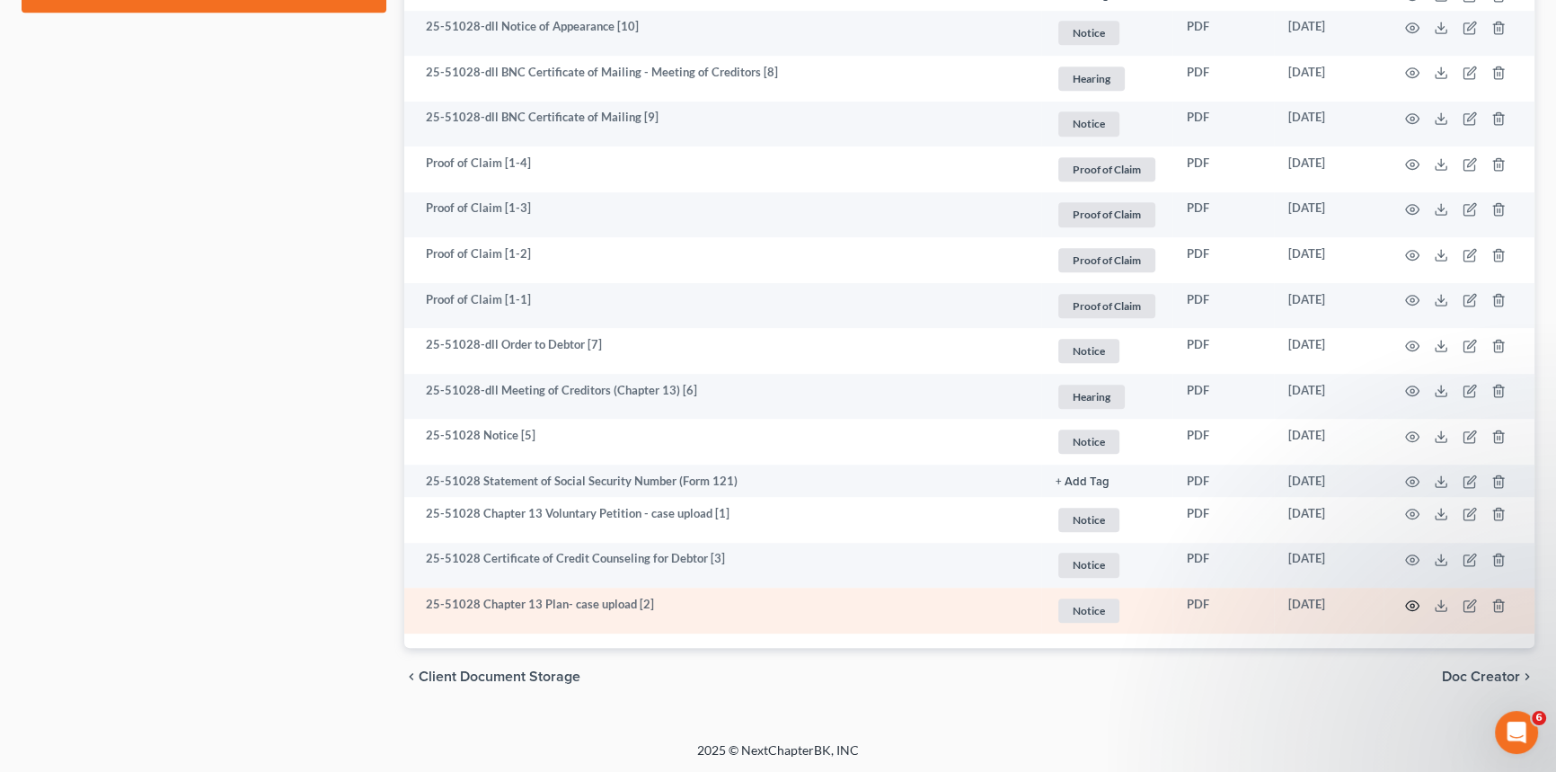
click at [1411, 604] on circle "button" at bounding box center [1413, 606] width 4 height 4
